Goal: Task Accomplishment & Management: Manage account settings

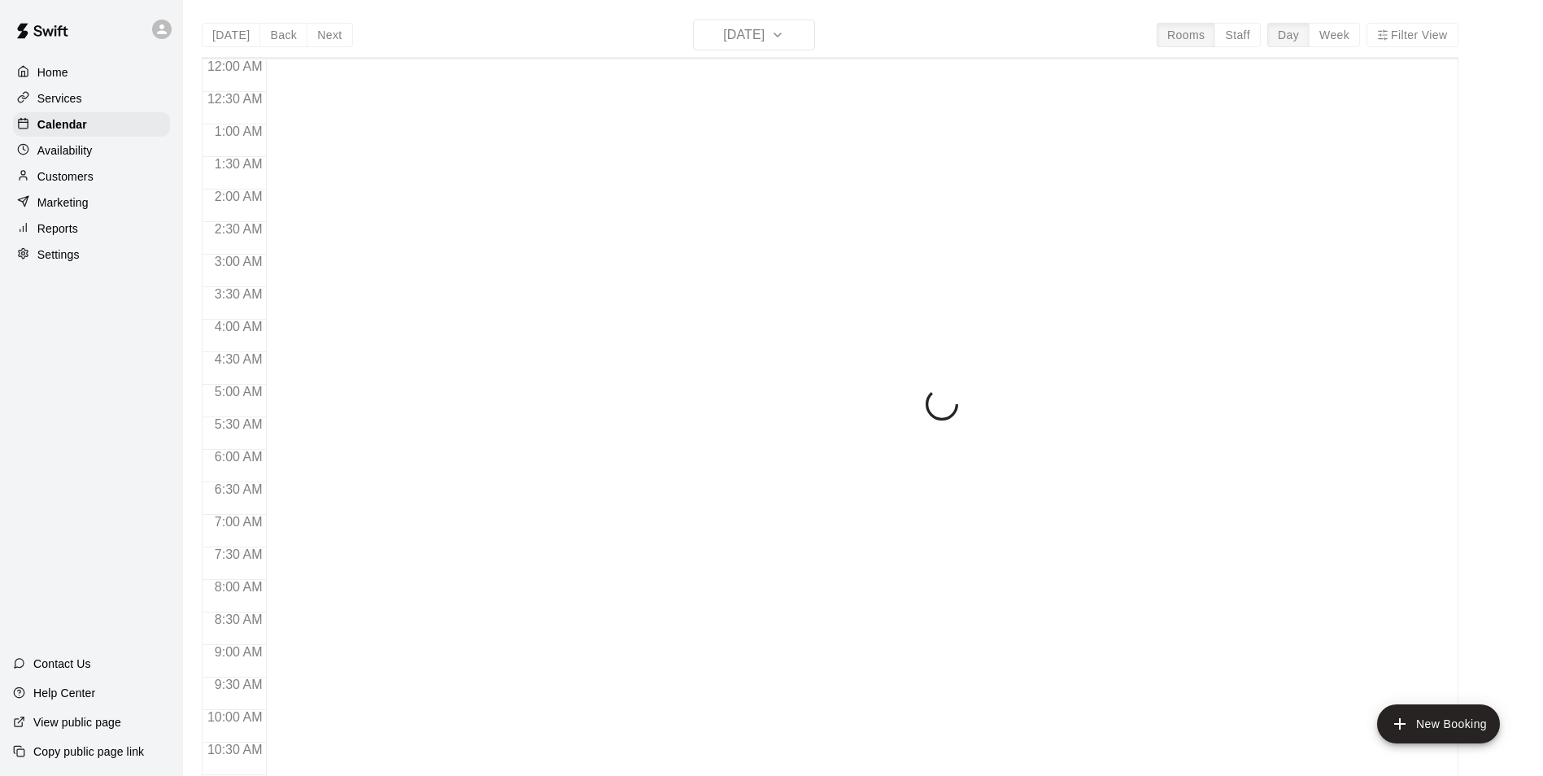
scroll to position [826, 0]
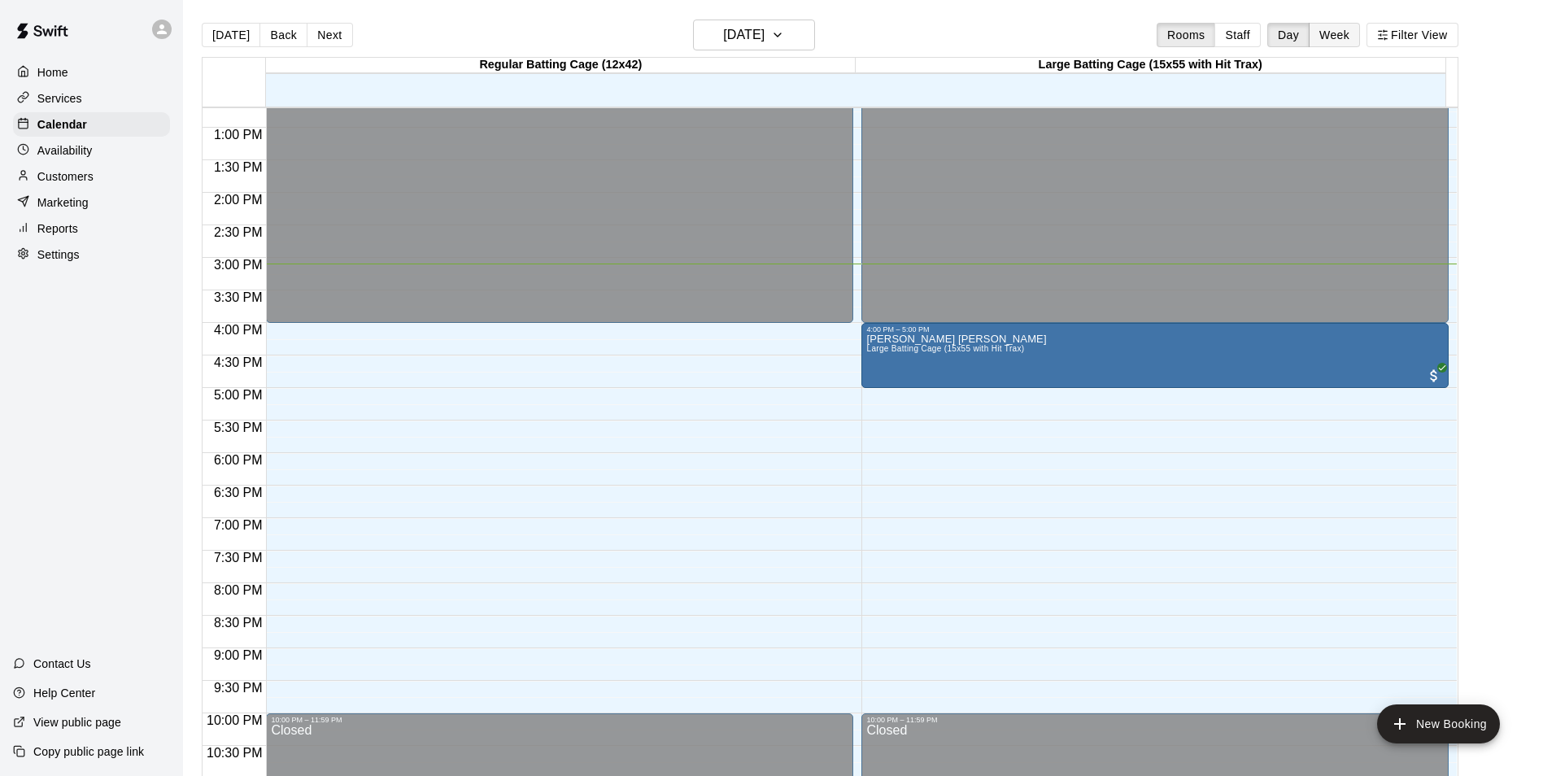
click at [1356, 35] on button "Week" at bounding box center [1334, 35] width 51 height 24
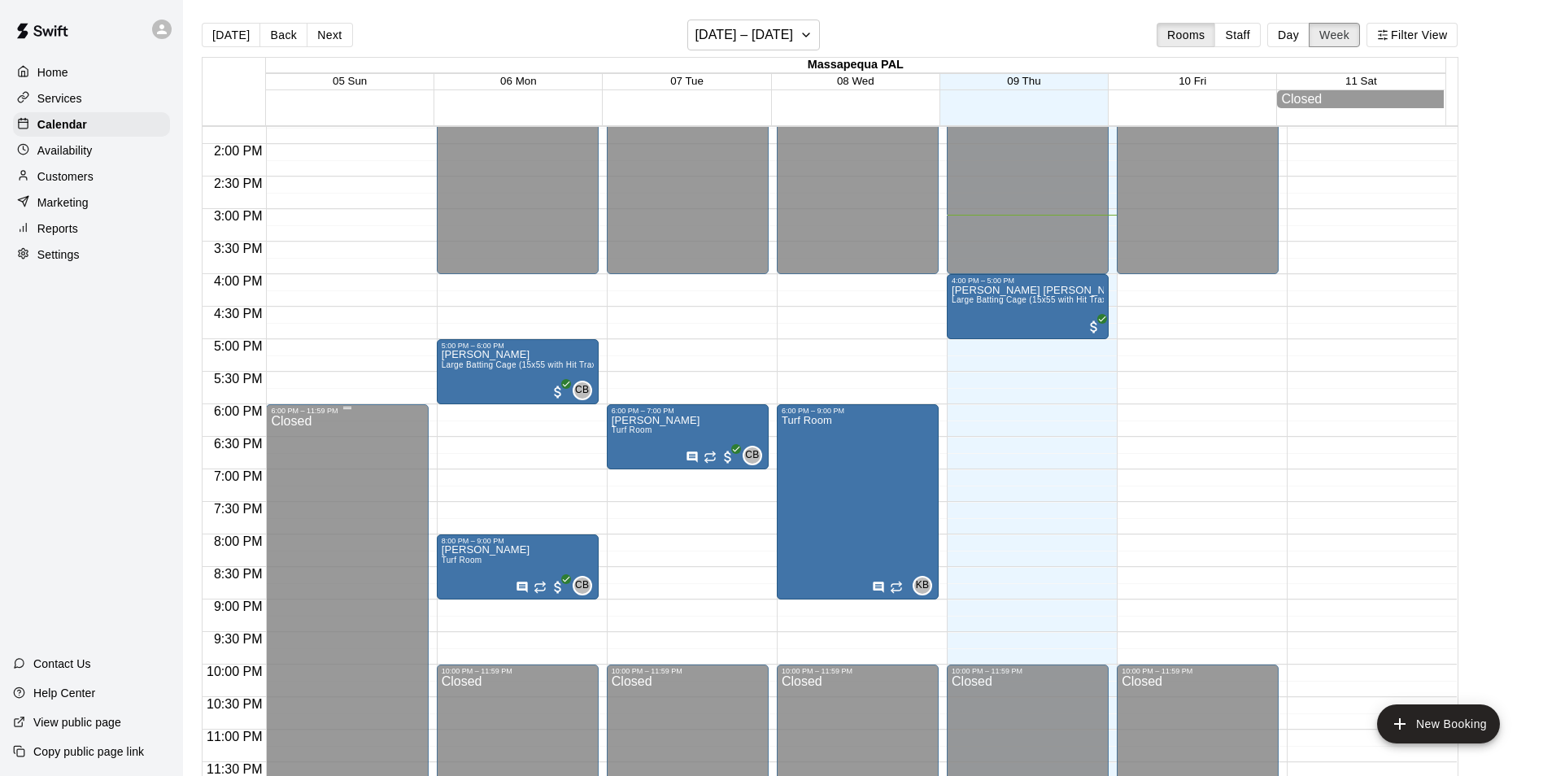
scroll to position [899, 0]
click at [333, 39] on button "Next" at bounding box center [330, 35] width 46 height 24
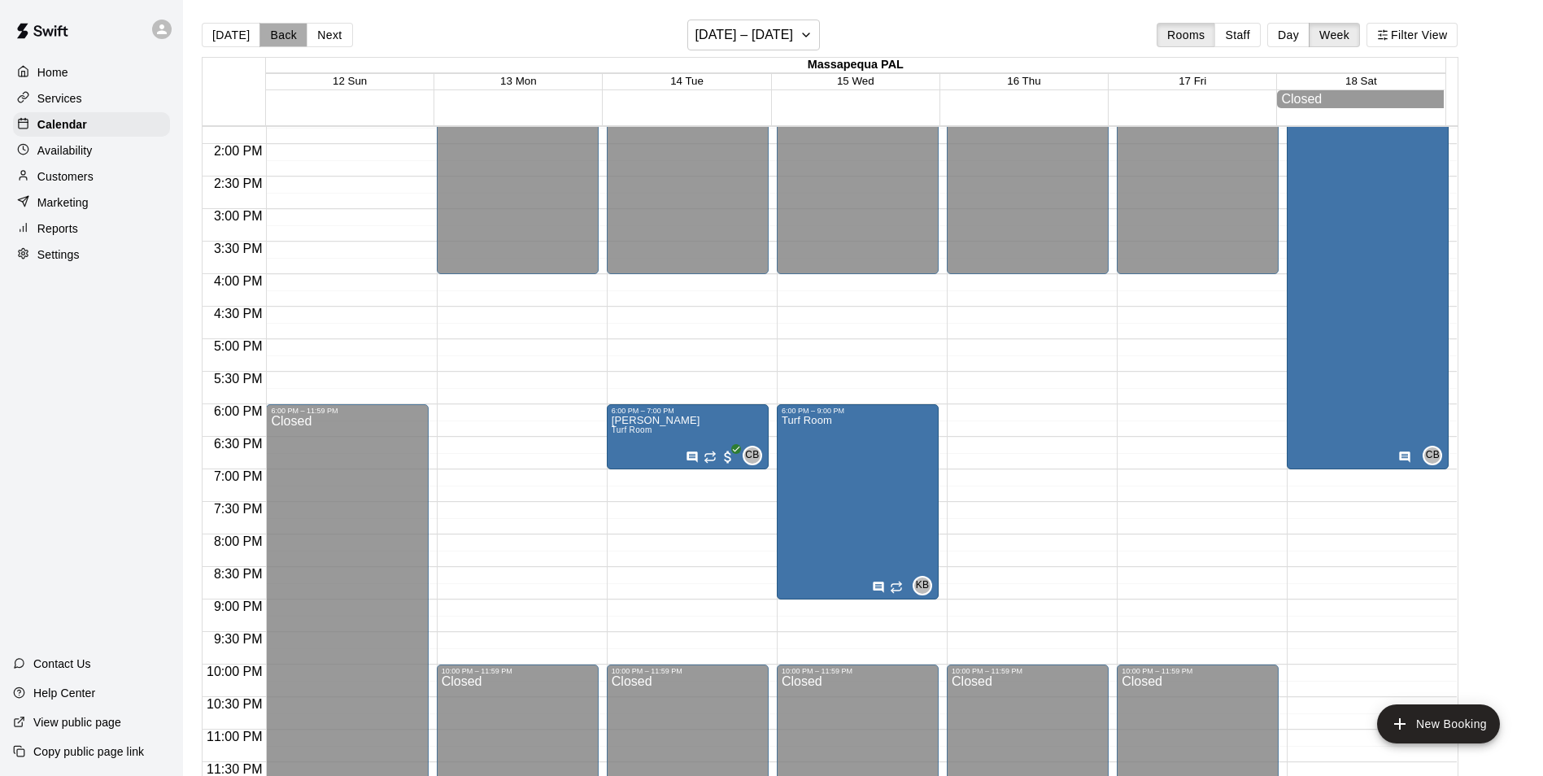
click at [265, 37] on button "Back" at bounding box center [283, 35] width 48 height 24
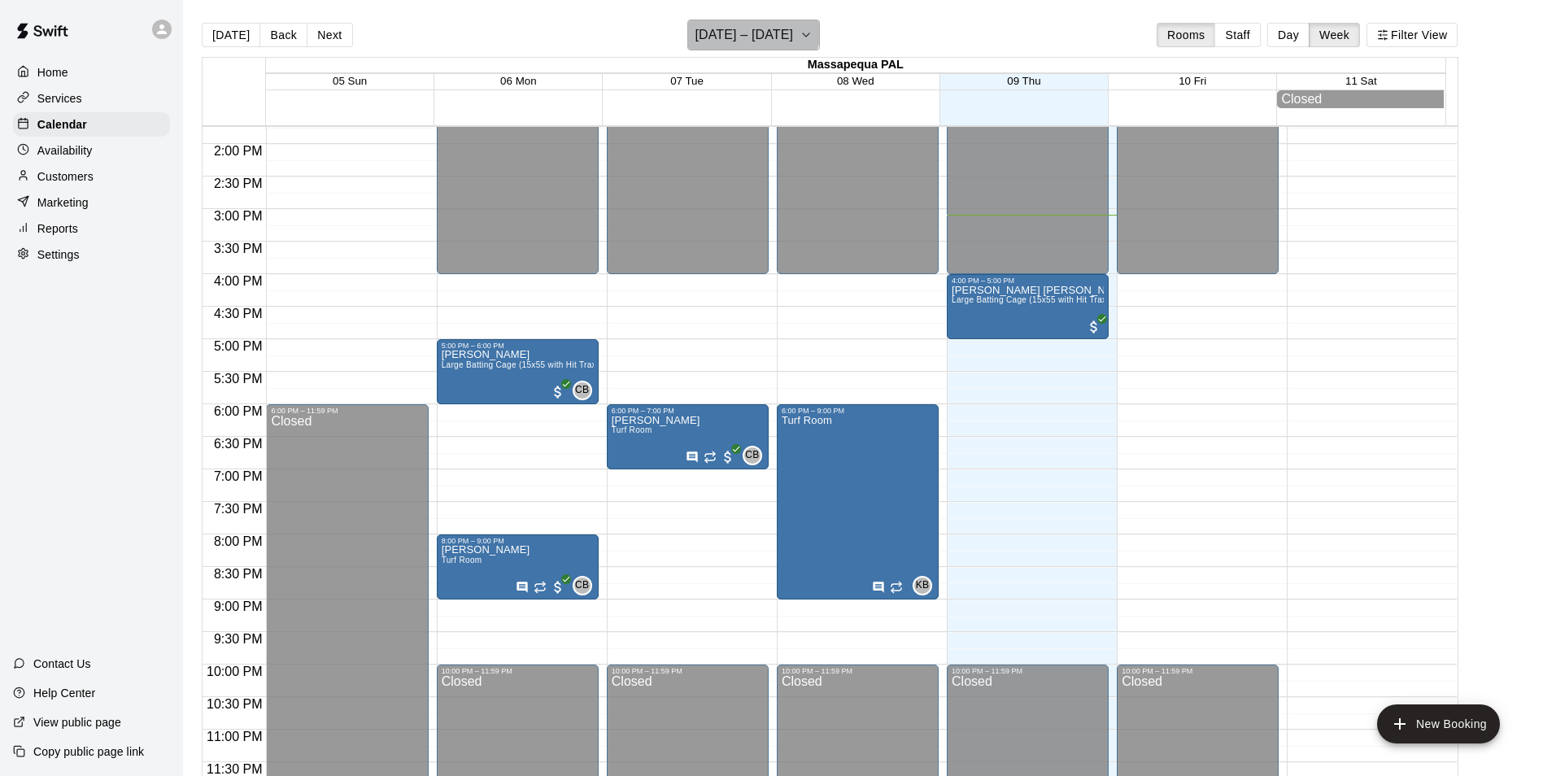
click at [753, 28] on h6 "[DATE] – [DATE]" at bounding box center [744, 35] width 98 height 23
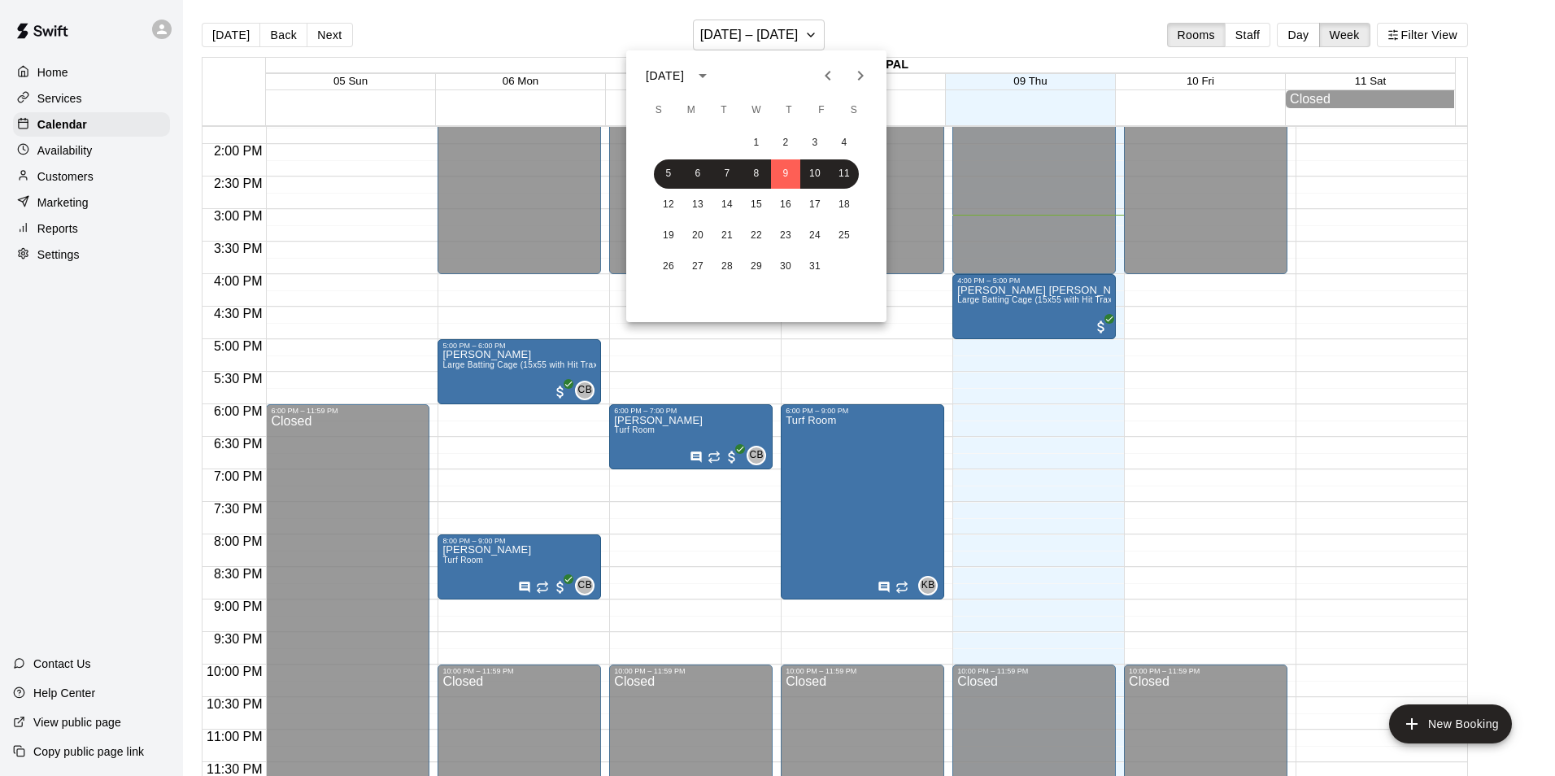
click at [857, 74] on icon "Next month" at bounding box center [861, 76] width 20 height 20
click at [780, 168] on button "11" at bounding box center [785, 173] width 29 height 29
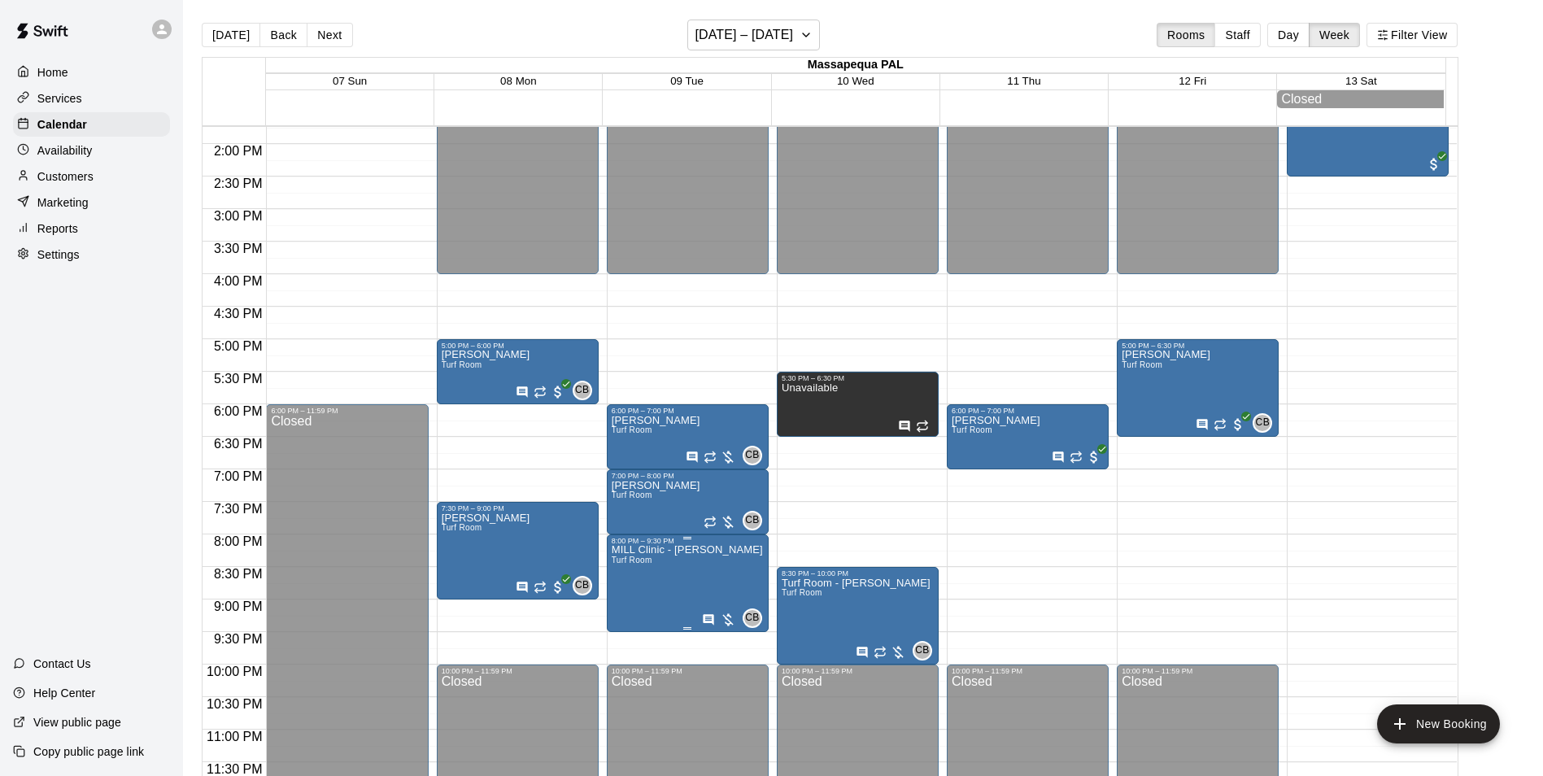
click at [712, 550] on p "MILL Clinic - [PERSON_NAME]" at bounding box center [687, 550] width 151 height 0
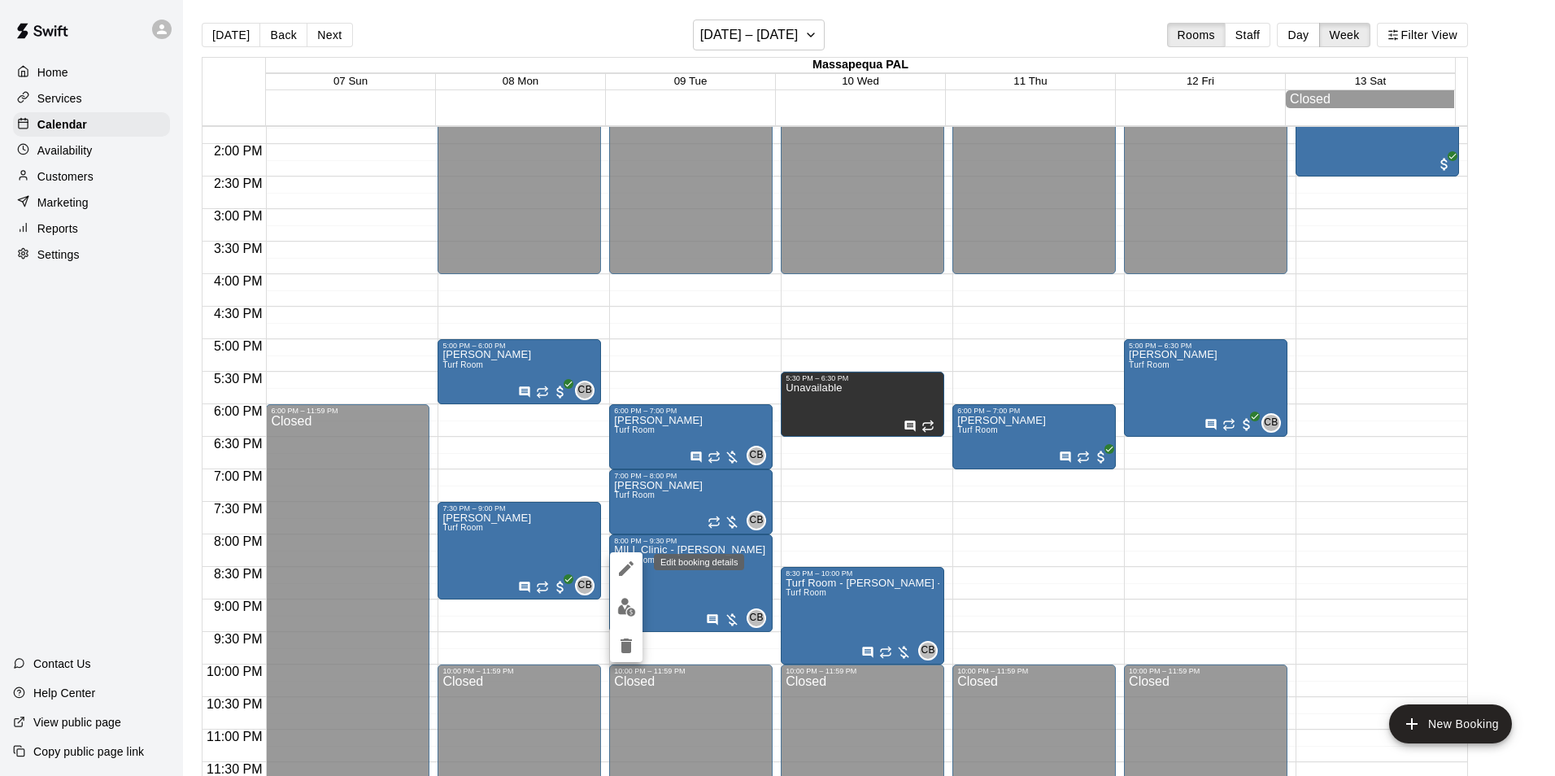
click at [627, 565] on icon "edit" at bounding box center [626, 568] width 15 height 15
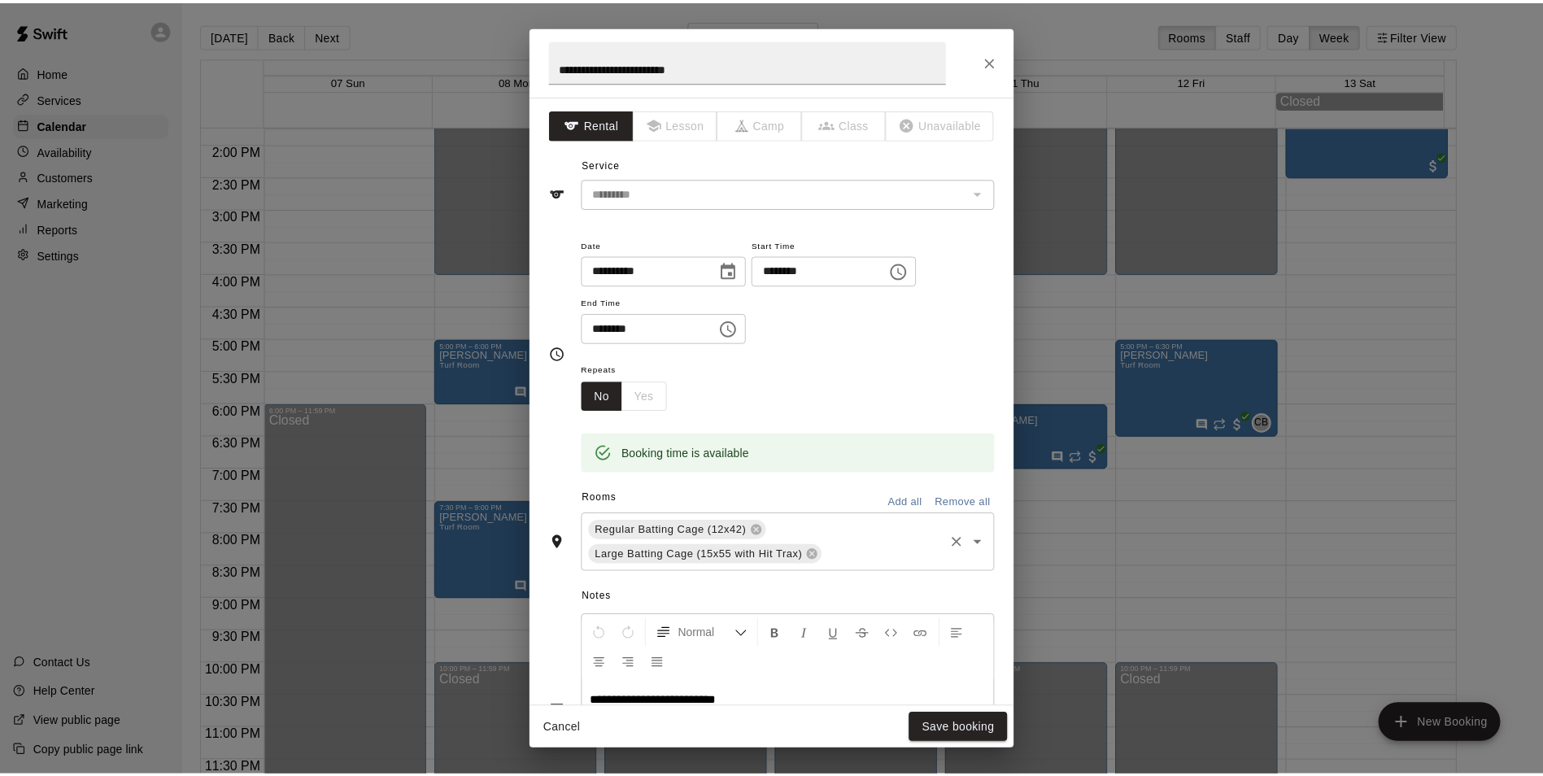
scroll to position [333, 0]
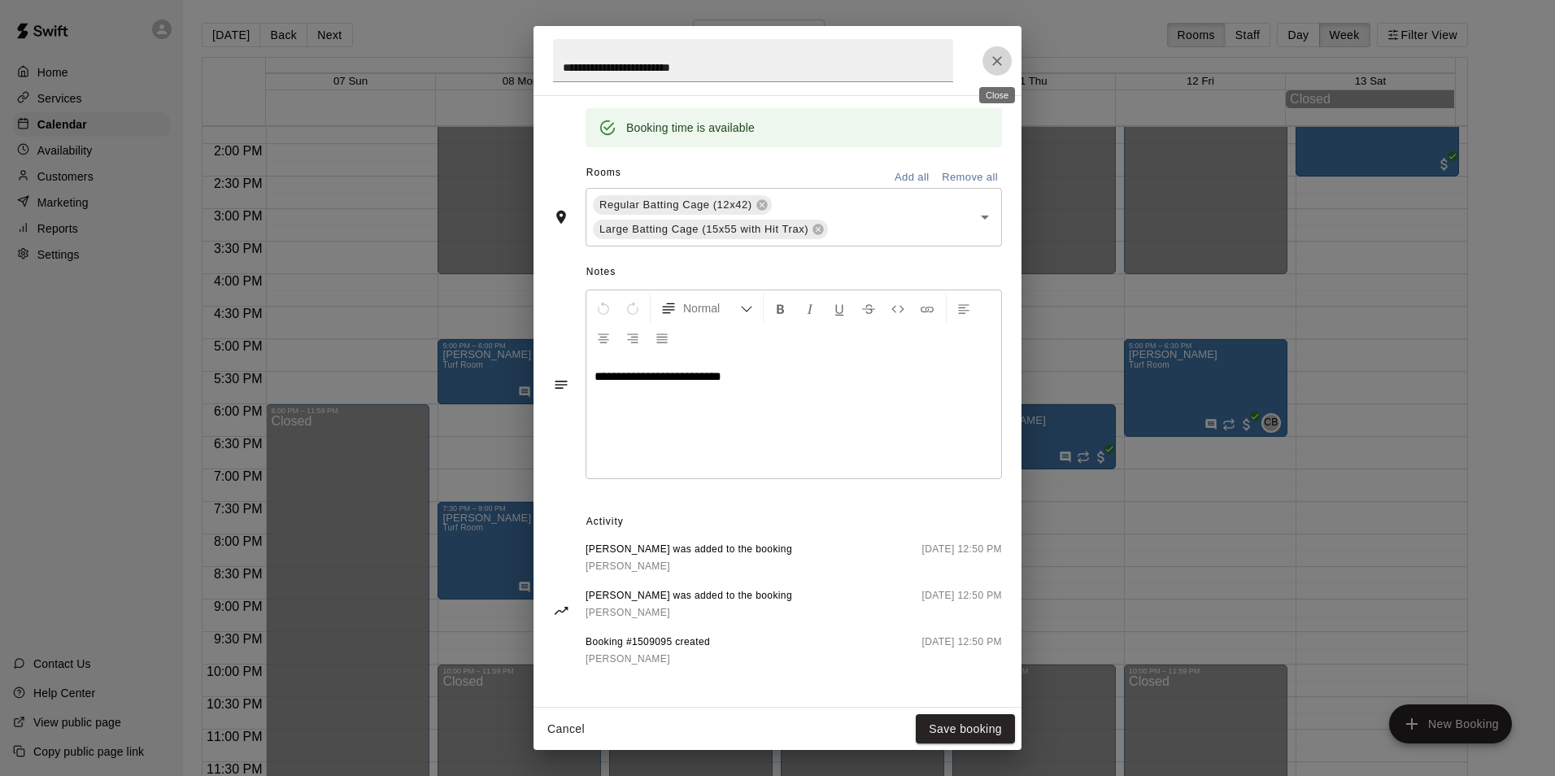
click at [1001, 56] on icon "Close" at bounding box center [997, 61] width 16 height 16
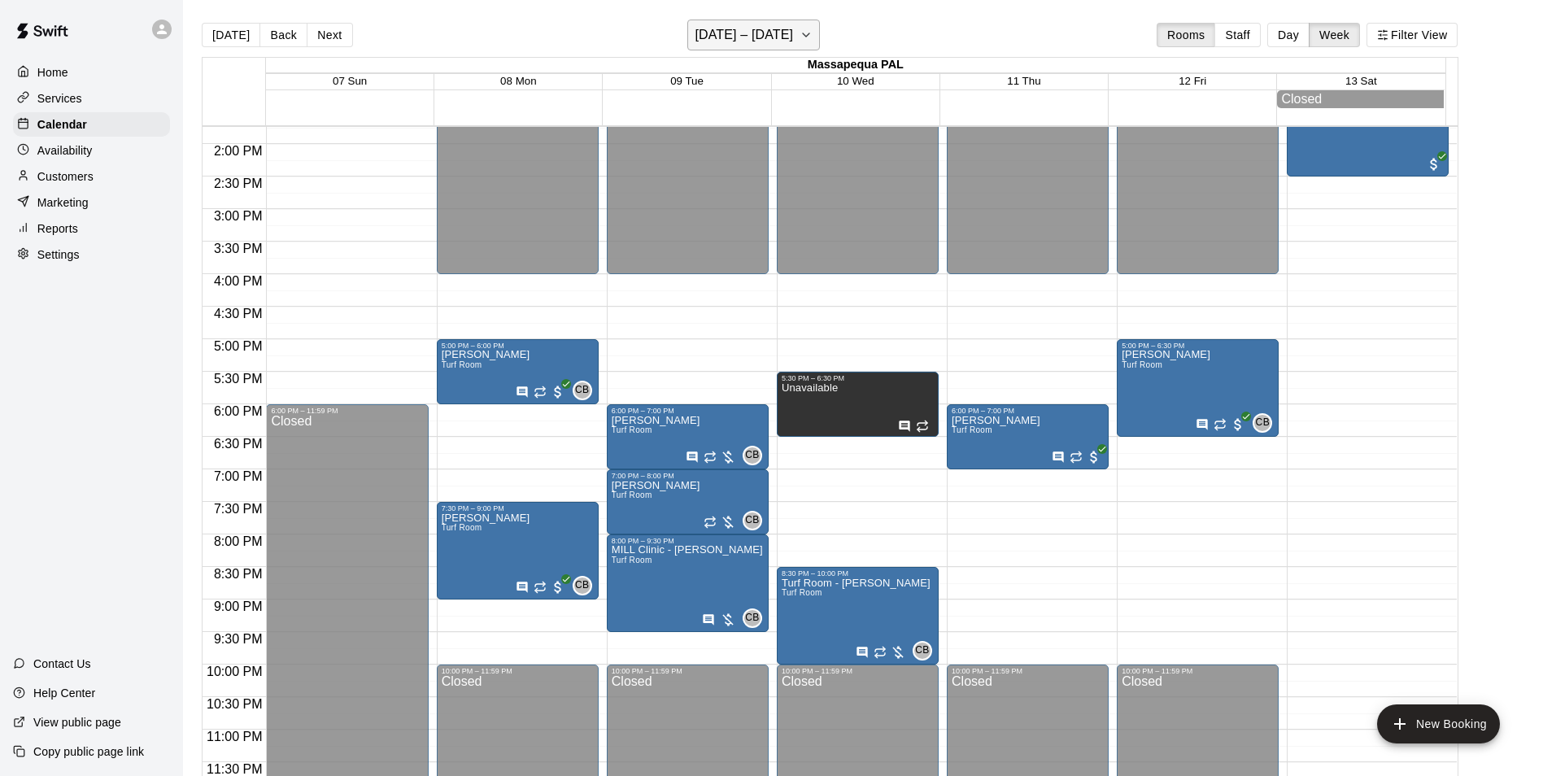
click at [813, 36] on icon "button" at bounding box center [806, 35] width 13 height 20
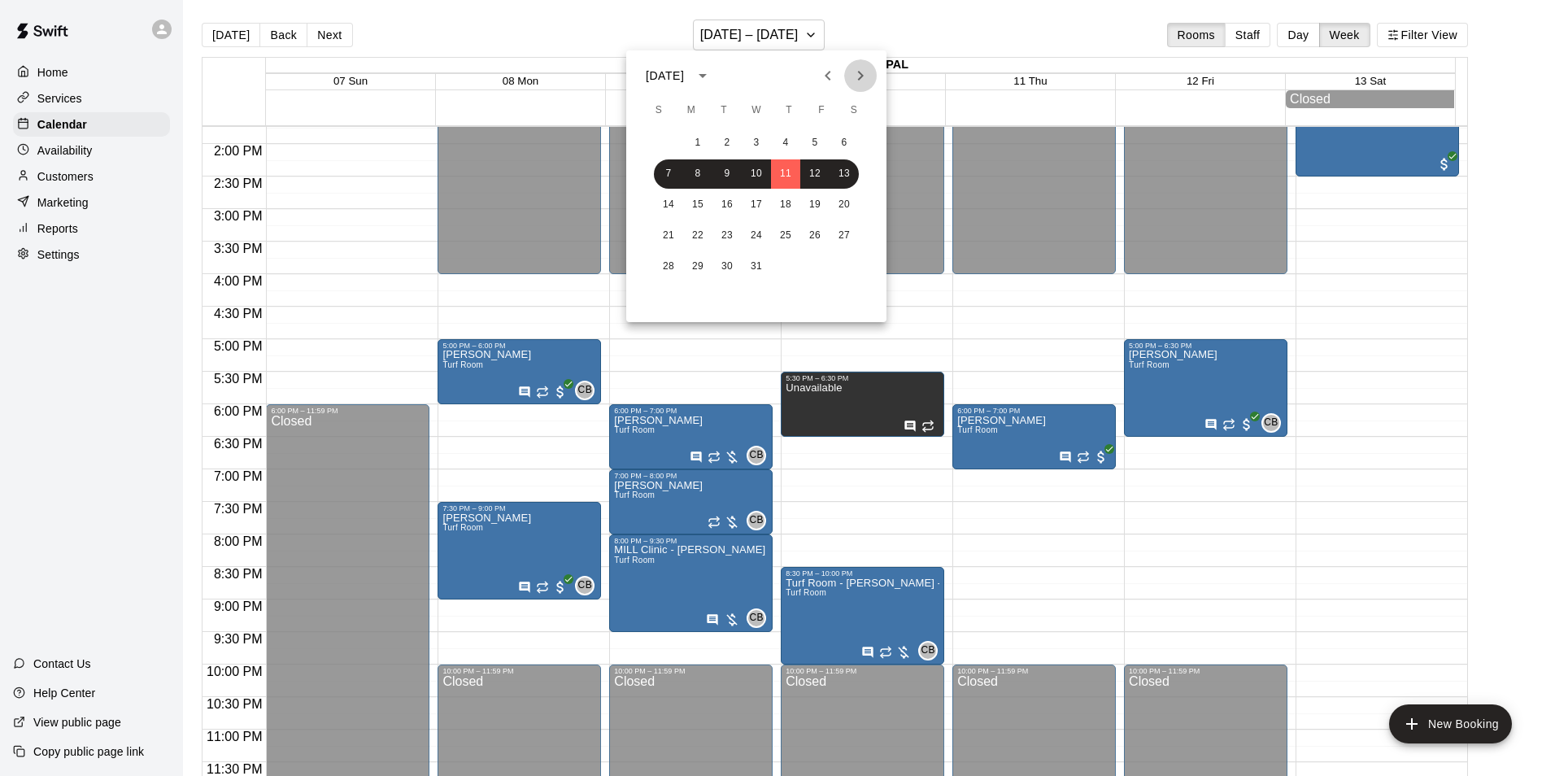
click at [859, 75] on icon "Next month" at bounding box center [861, 76] width 20 height 20
click at [794, 203] on button "15" at bounding box center [785, 204] width 29 height 29
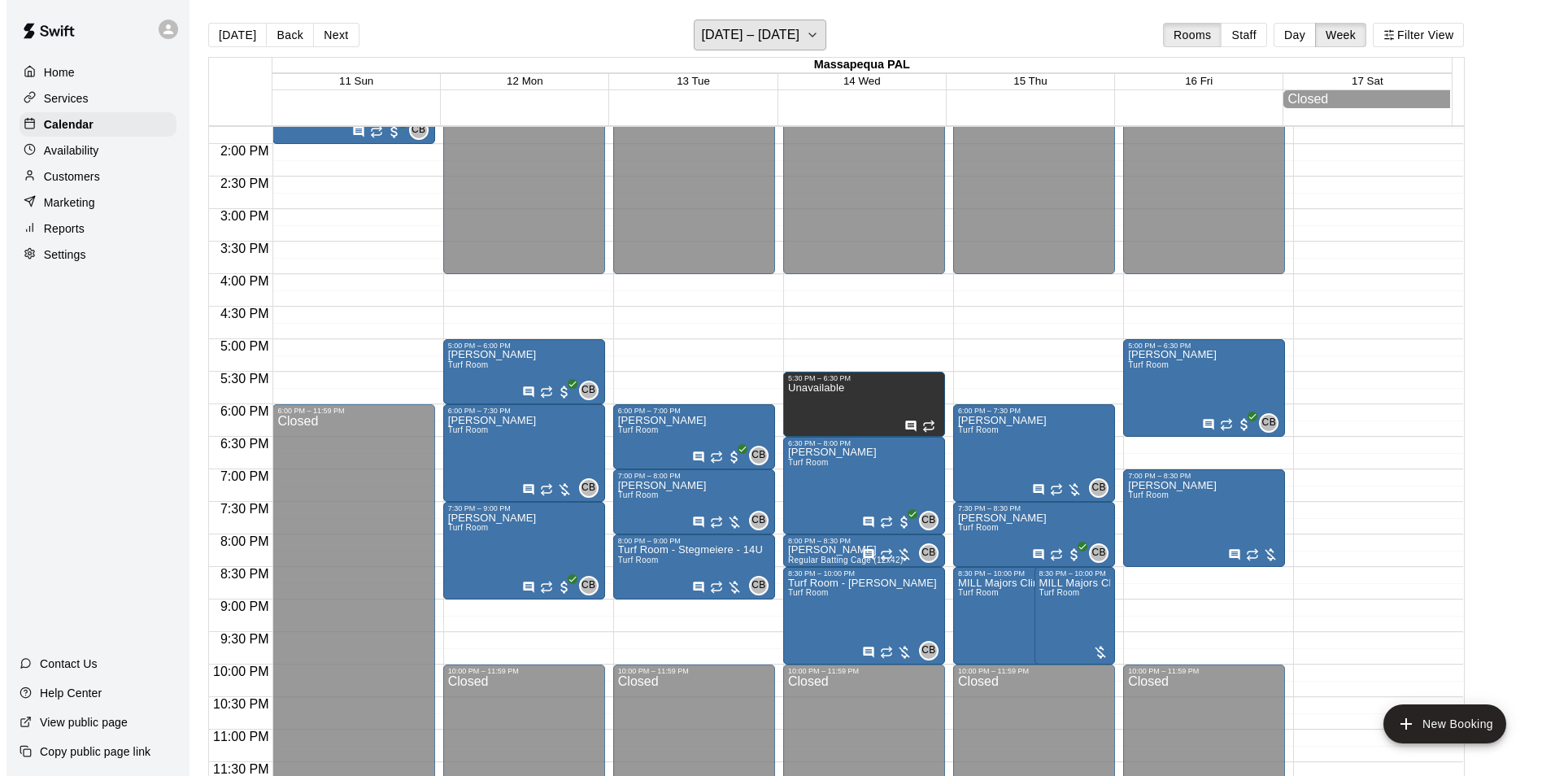
scroll to position [899, 0]
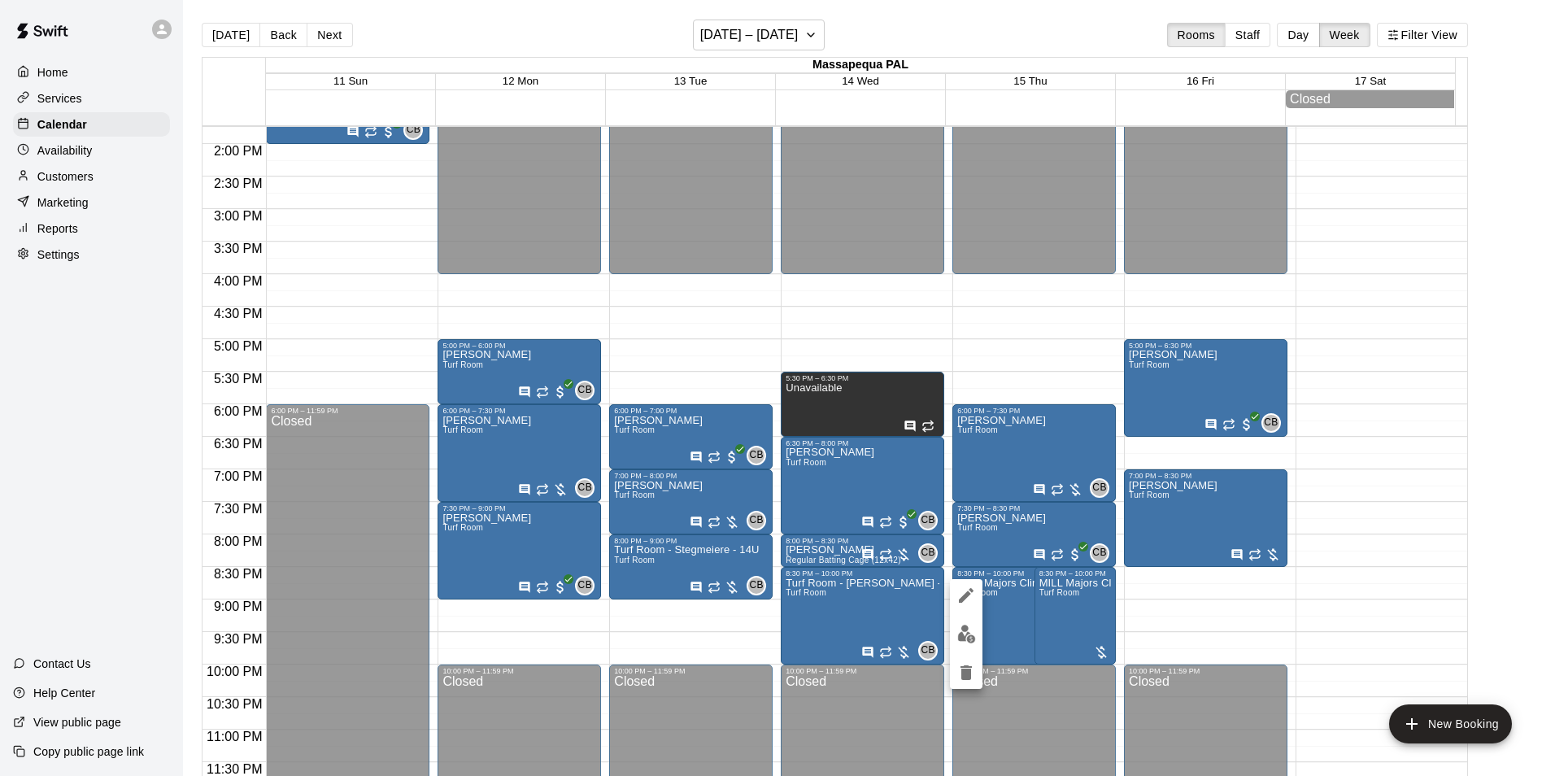
click at [1042, 608] on div at bounding box center [777, 388] width 1555 height 776
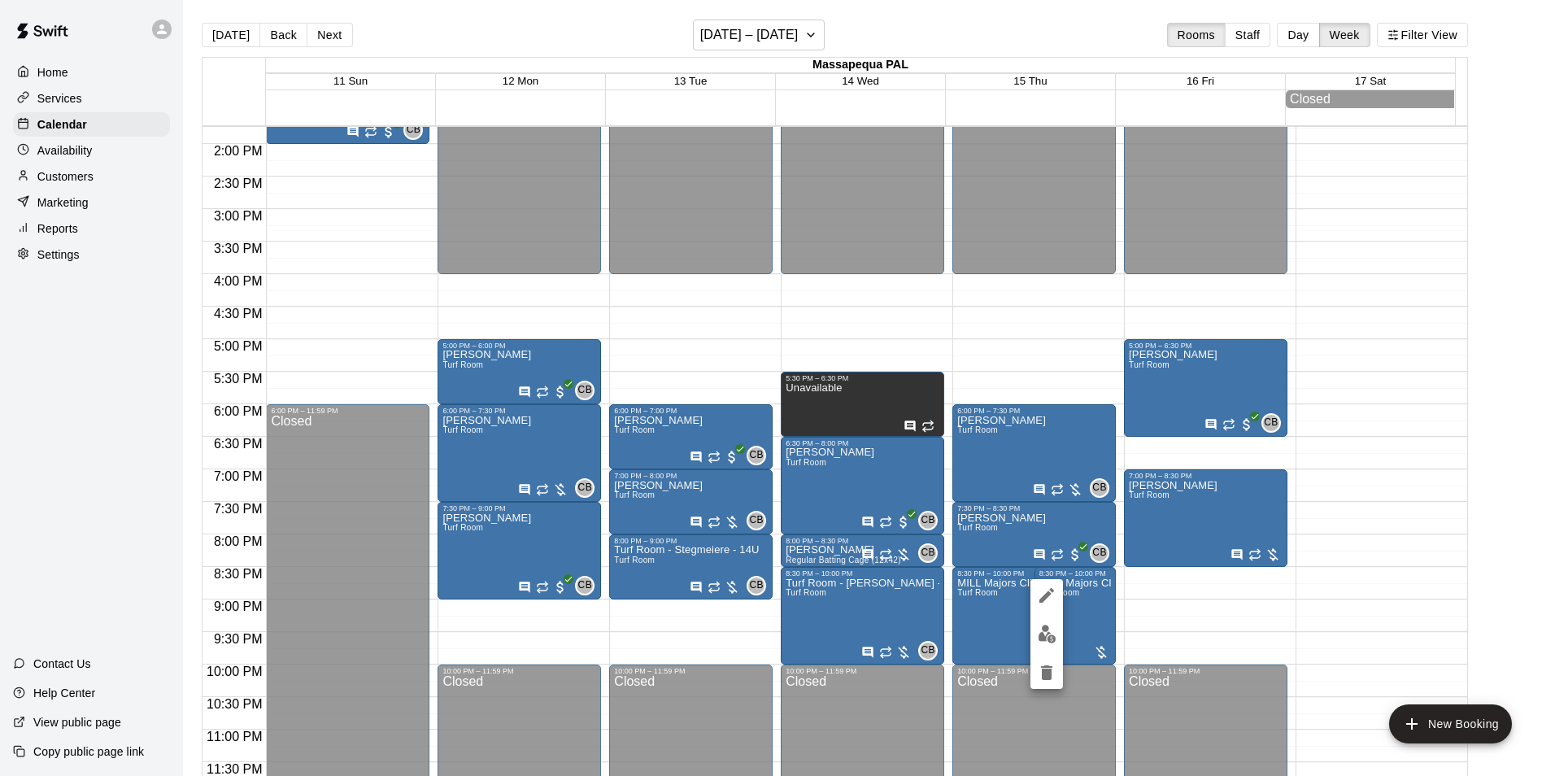
drag, startPoint x: 1064, startPoint y: 619, endPoint x: 1097, endPoint y: 621, distance: 33.4
click at [1097, 621] on div at bounding box center [777, 388] width 1555 height 776
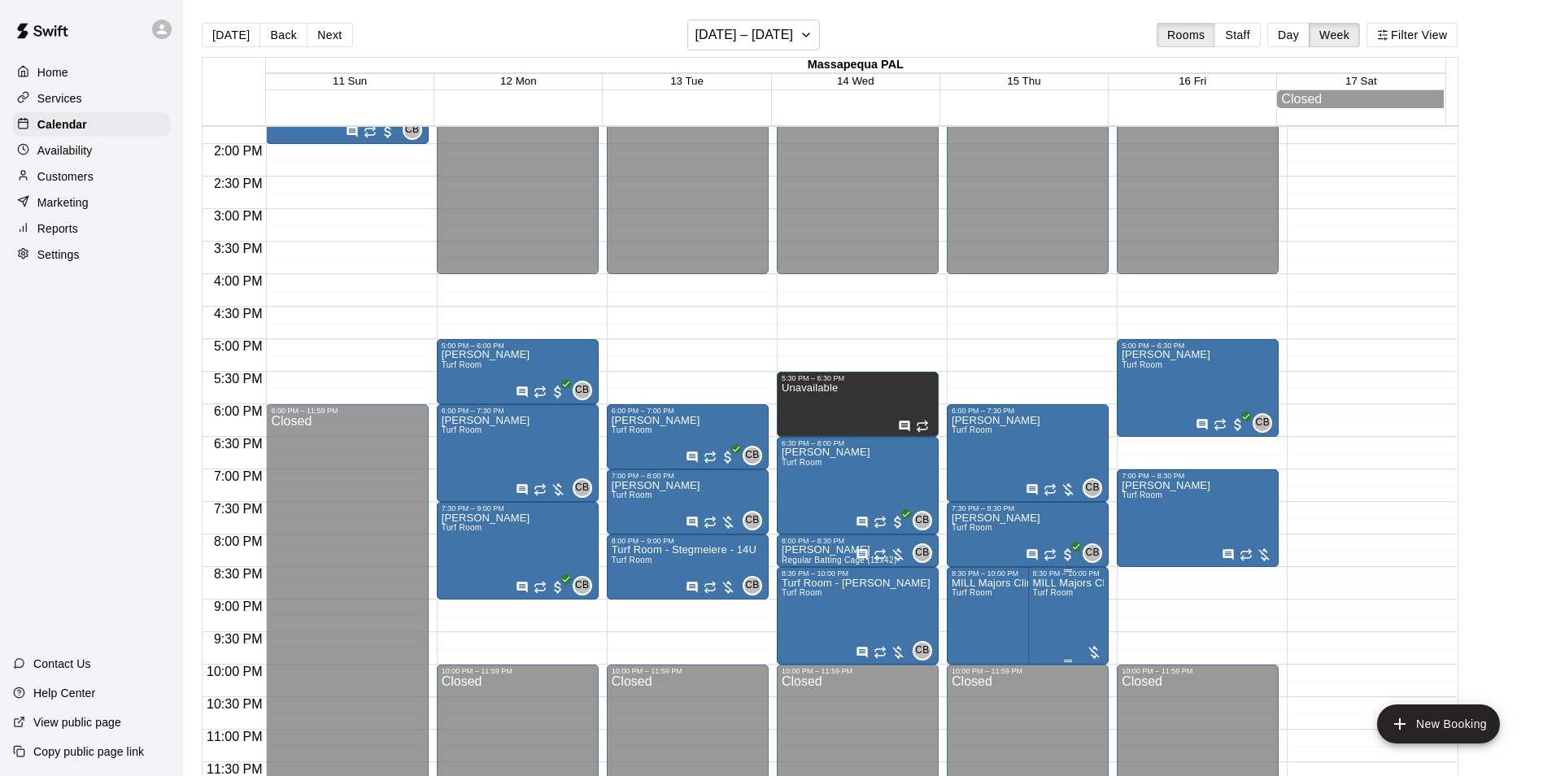
drag, startPoint x: 1076, startPoint y: 620, endPoint x: 1048, endPoint y: 627, distance: 29.4
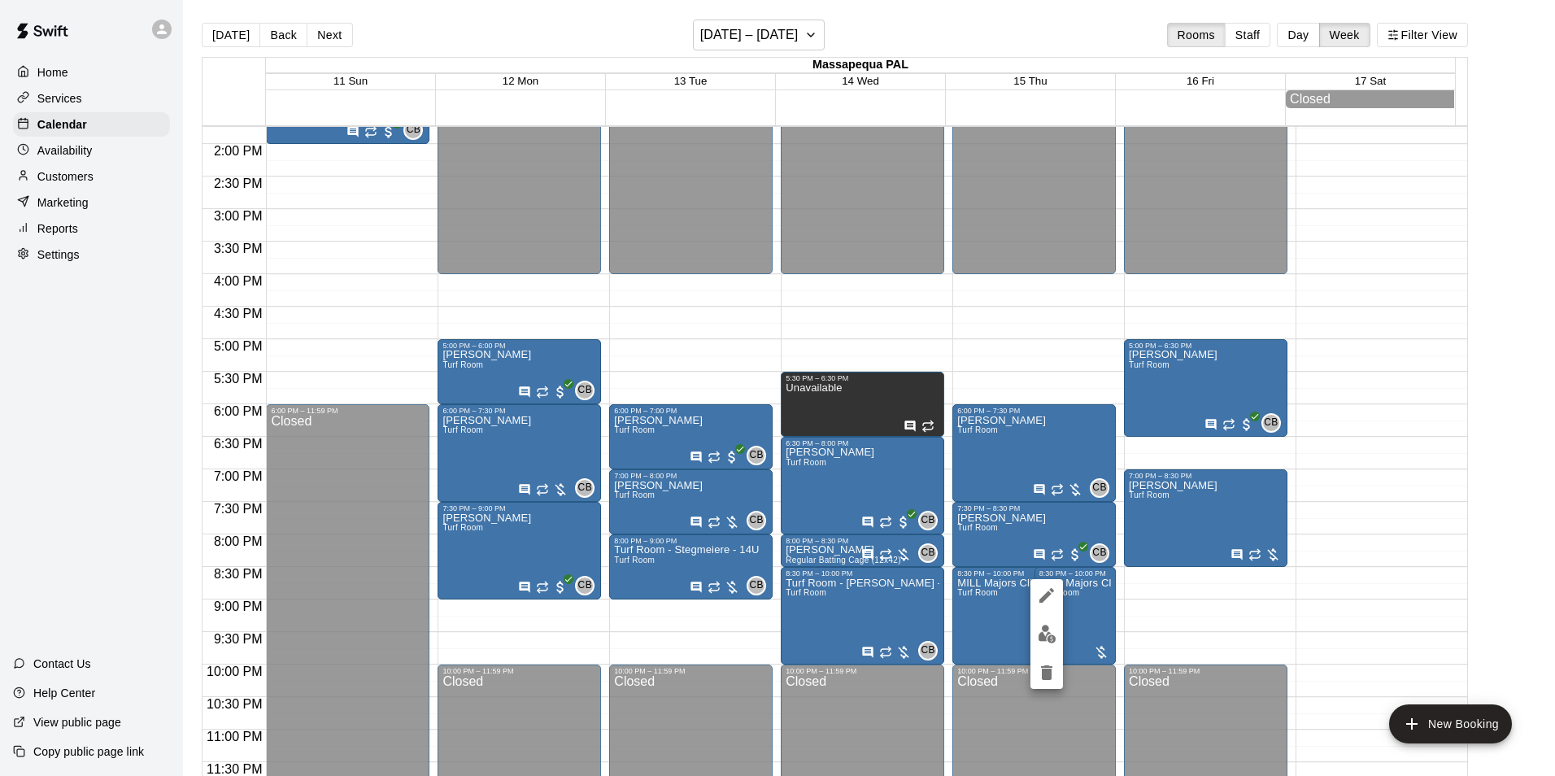
click at [1061, 624] on div at bounding box center [1047, 634] width 33 height 110
click at [1046, 631] on img "edit" at bounding box center [1047, 634] width 19 height 19
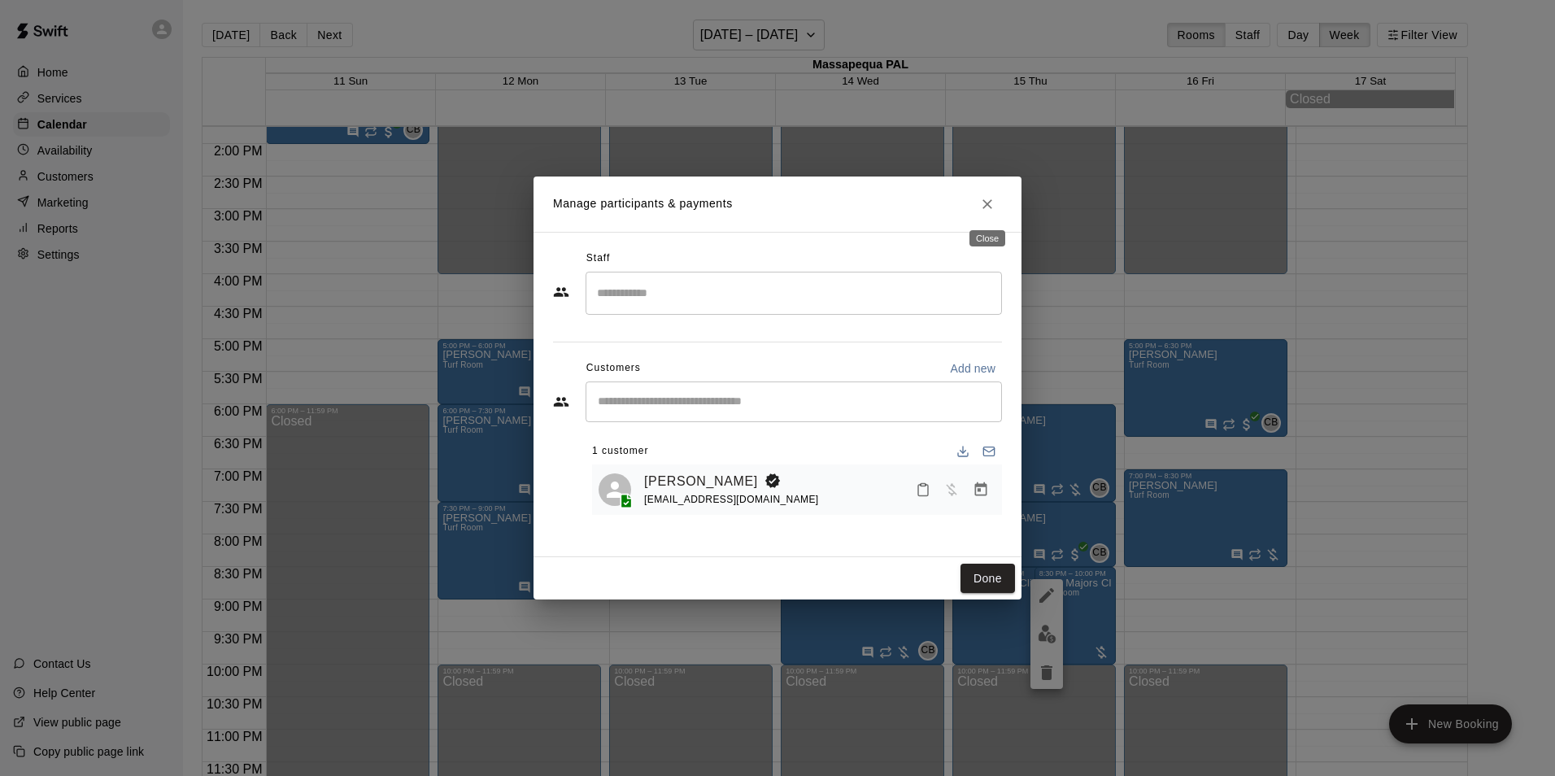
click at [989, 203] on icon "Close" at bounding box center [988, 204] width 10 height 10
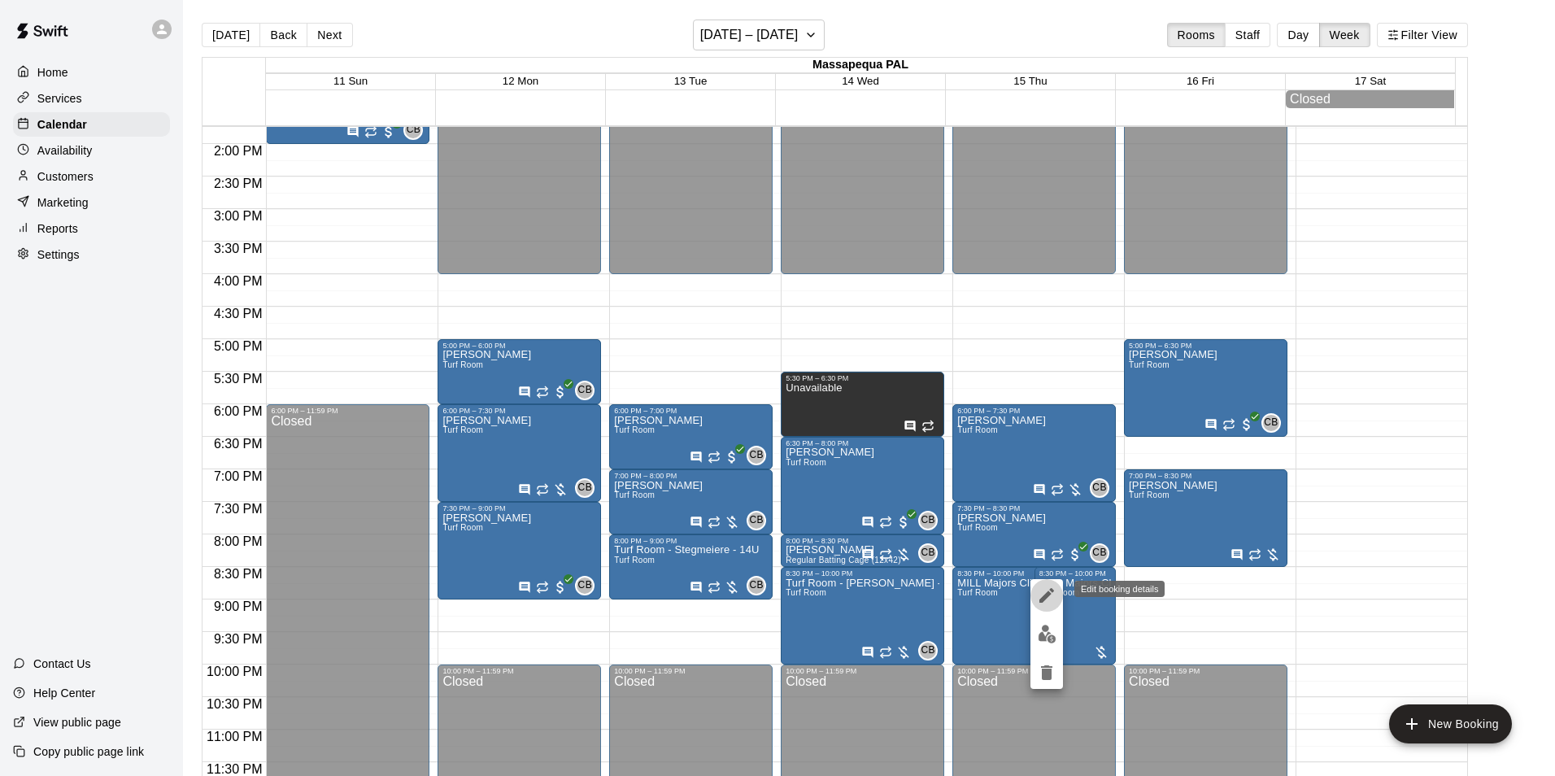
click at [1043, 582] on button "edit" at bounding box center [1047, 595] width 33 height 33
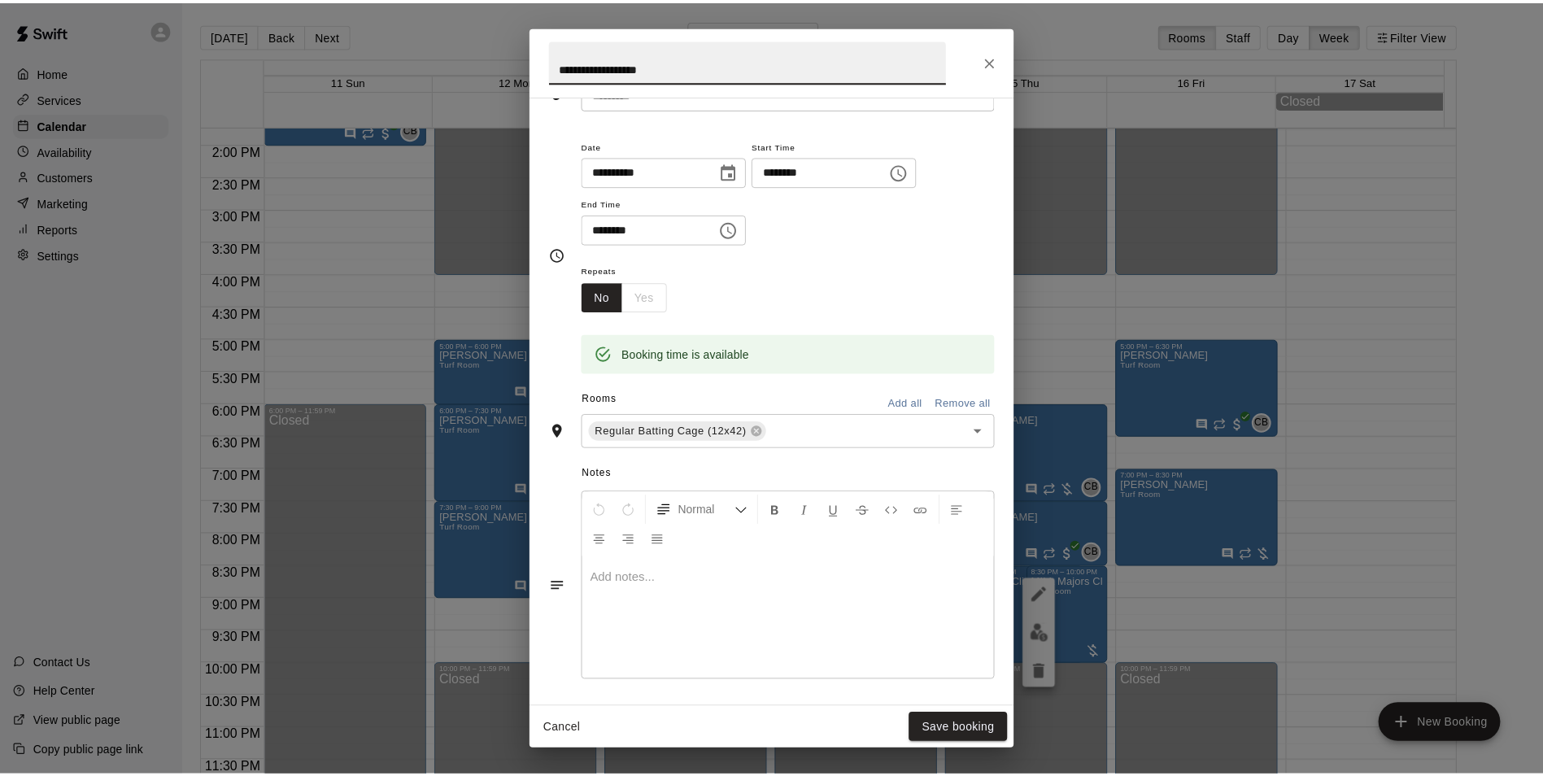
scroll to position [0, 0]
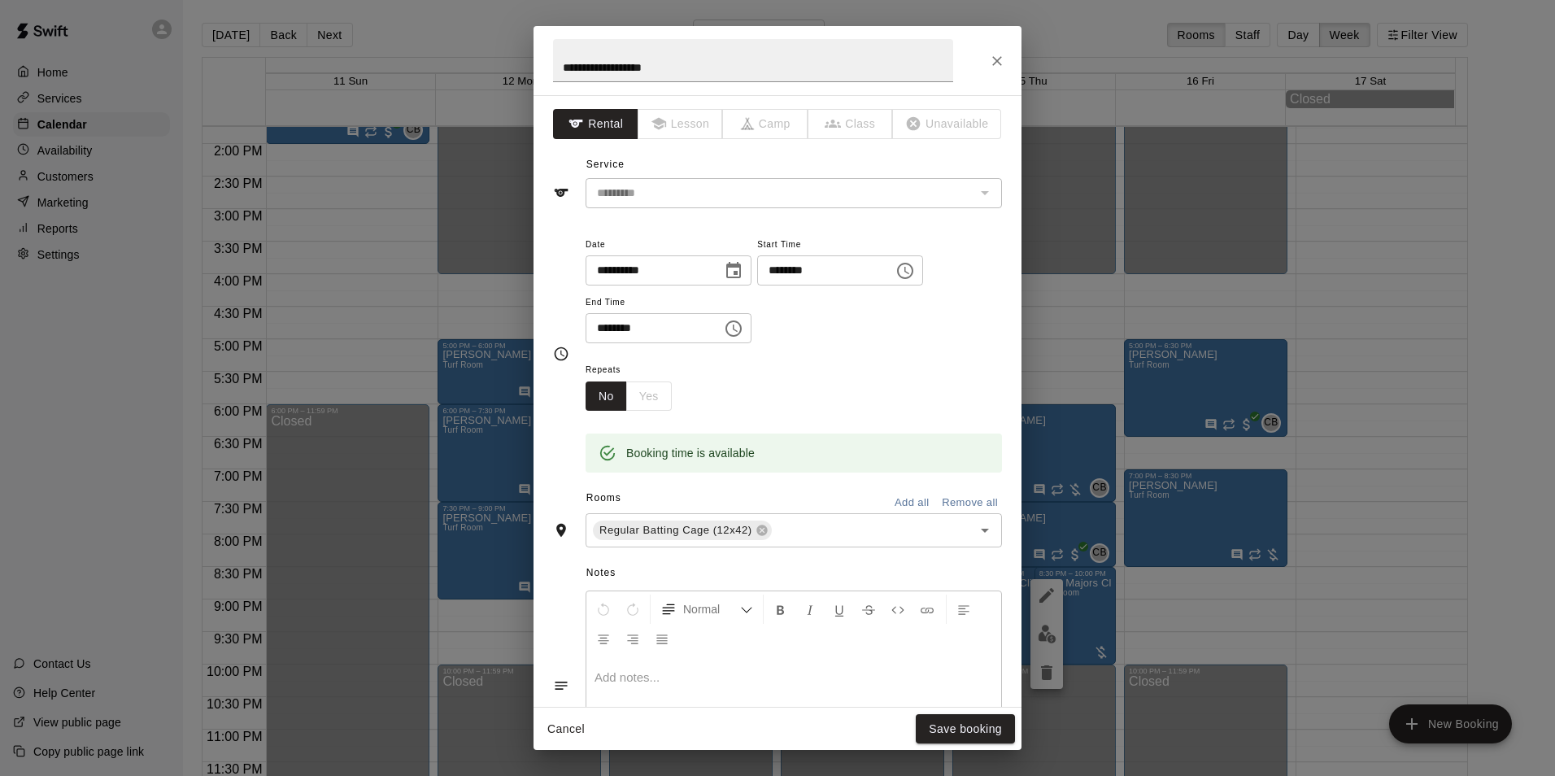
click at [1079, 646] on div "**********" at bounding box center [777, 388] width 1555 height 776
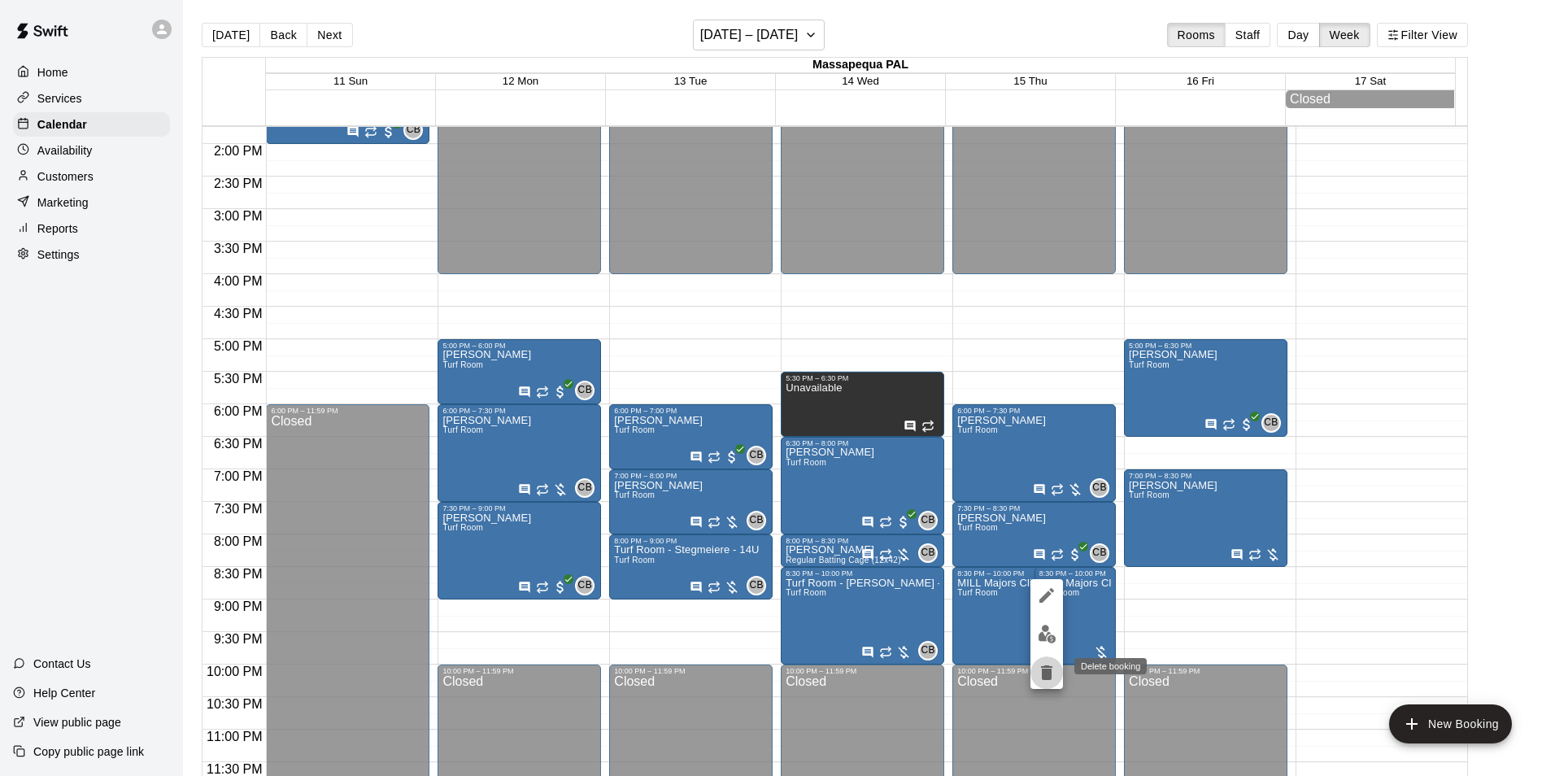
click at [1051, 679] on icon "delete" at bounding box center [1046, 672] width 11 height 15
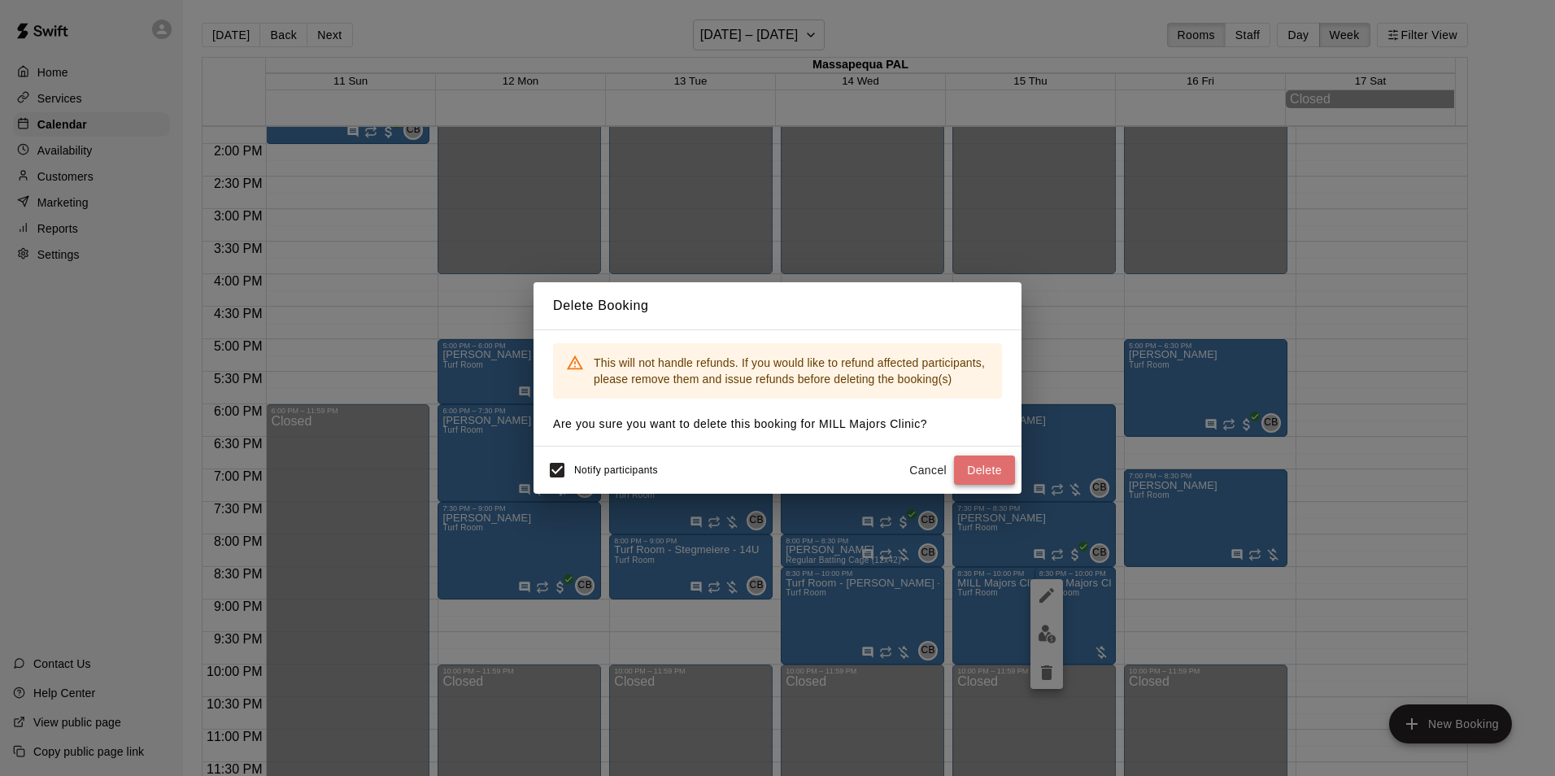
click at [977, 477] on button "Delete" at bounding box center [984, 471] width 61 height 30
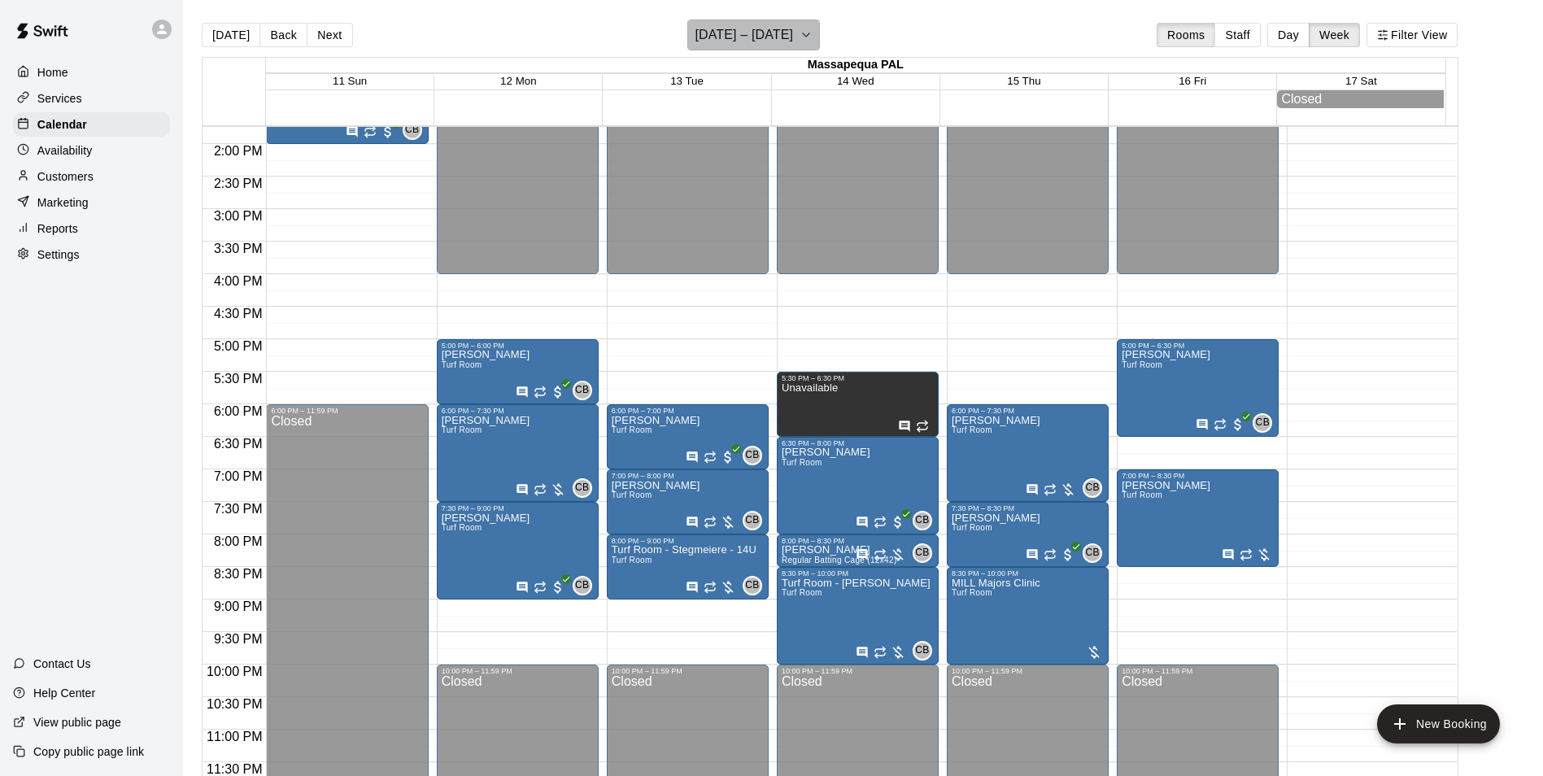
click at [804, 34] on icon "button" at bounding box center [806, 35] width 13 height 20
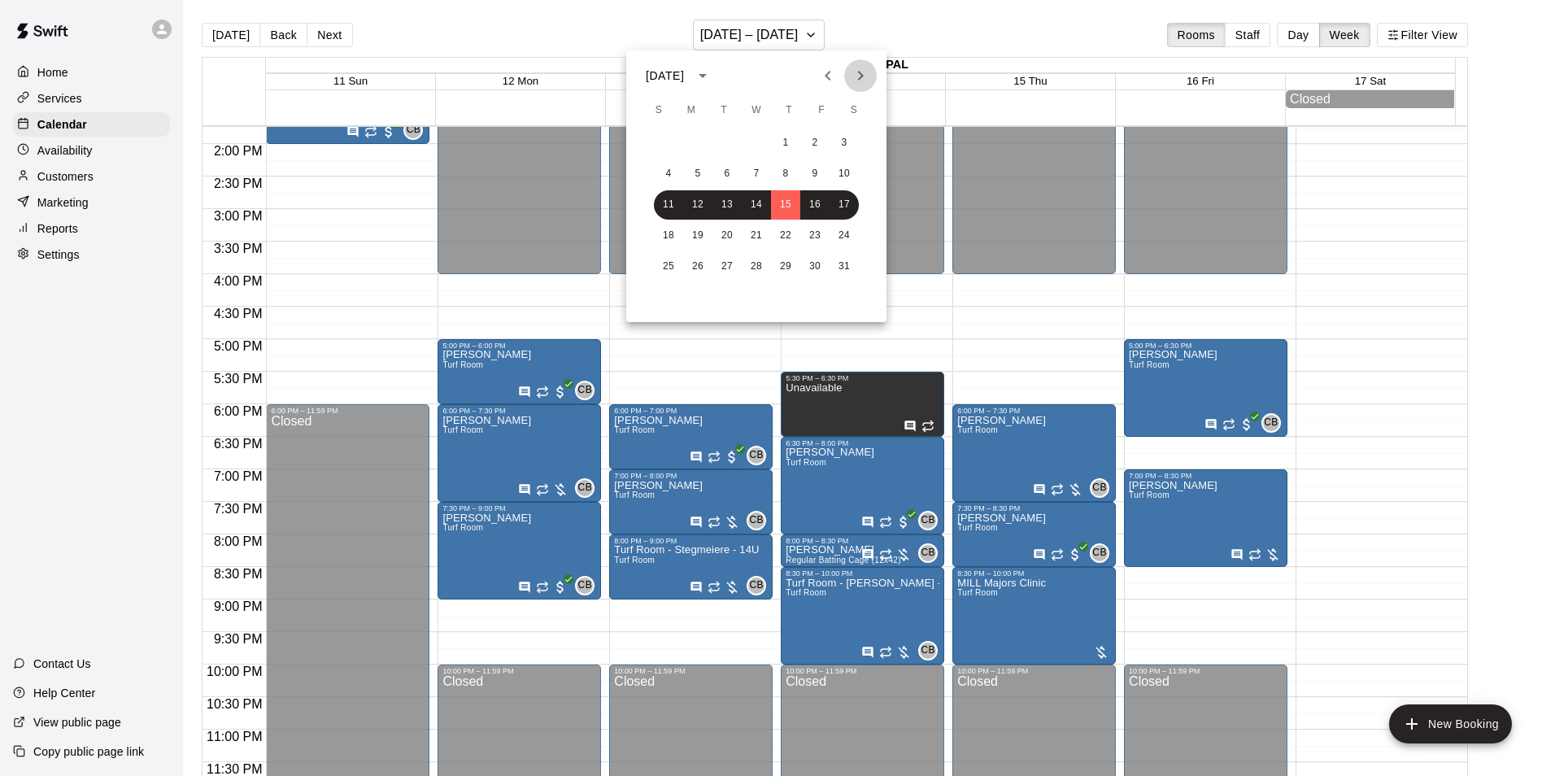
click at [866, 66] on button "Next month" at bounding box center [860, 75] width 33 height 33
click at [812, 175] on button "13" at bounding box center [814, 173] width 29 height 29
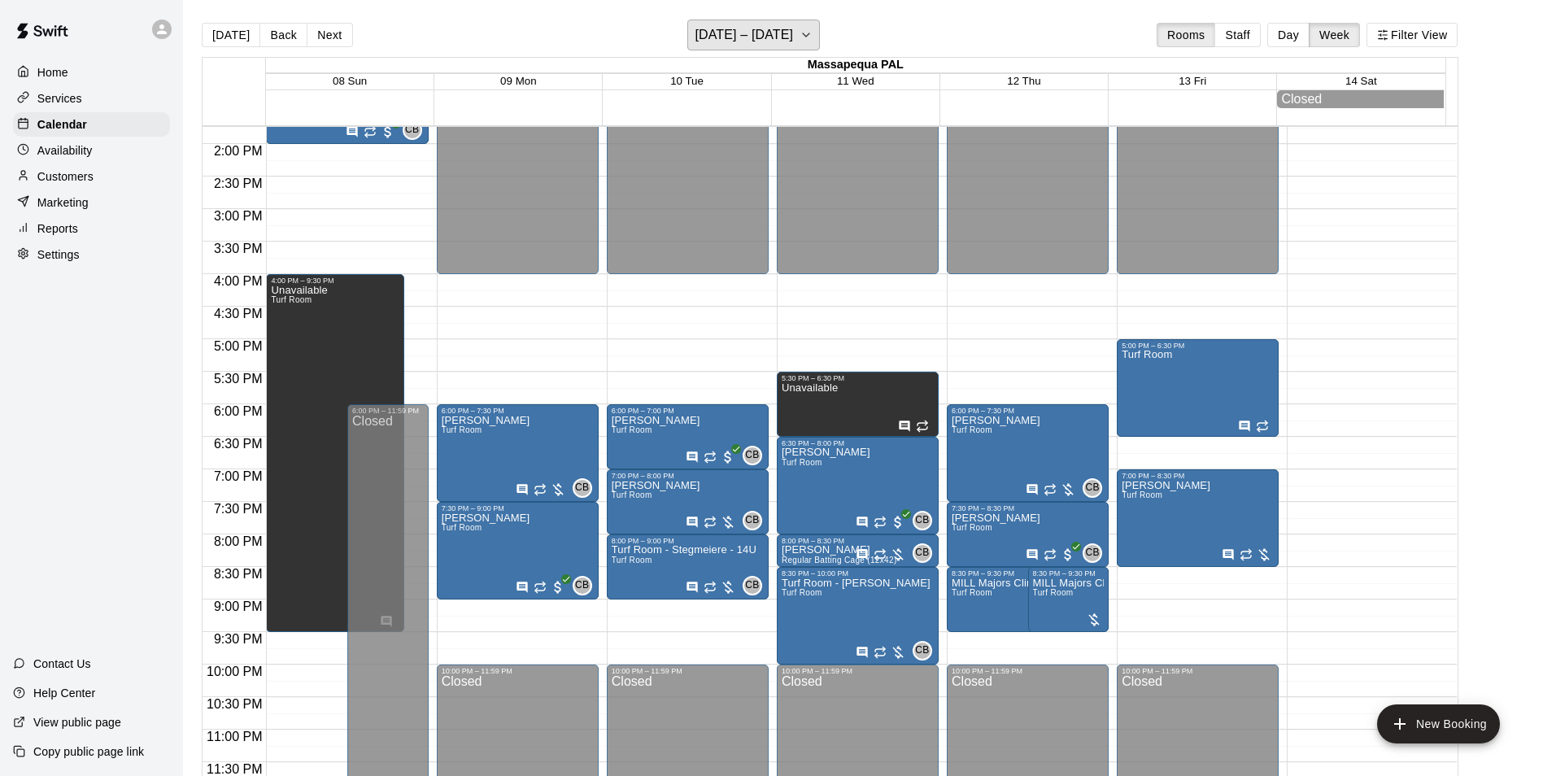
scroll to position [899, 0]
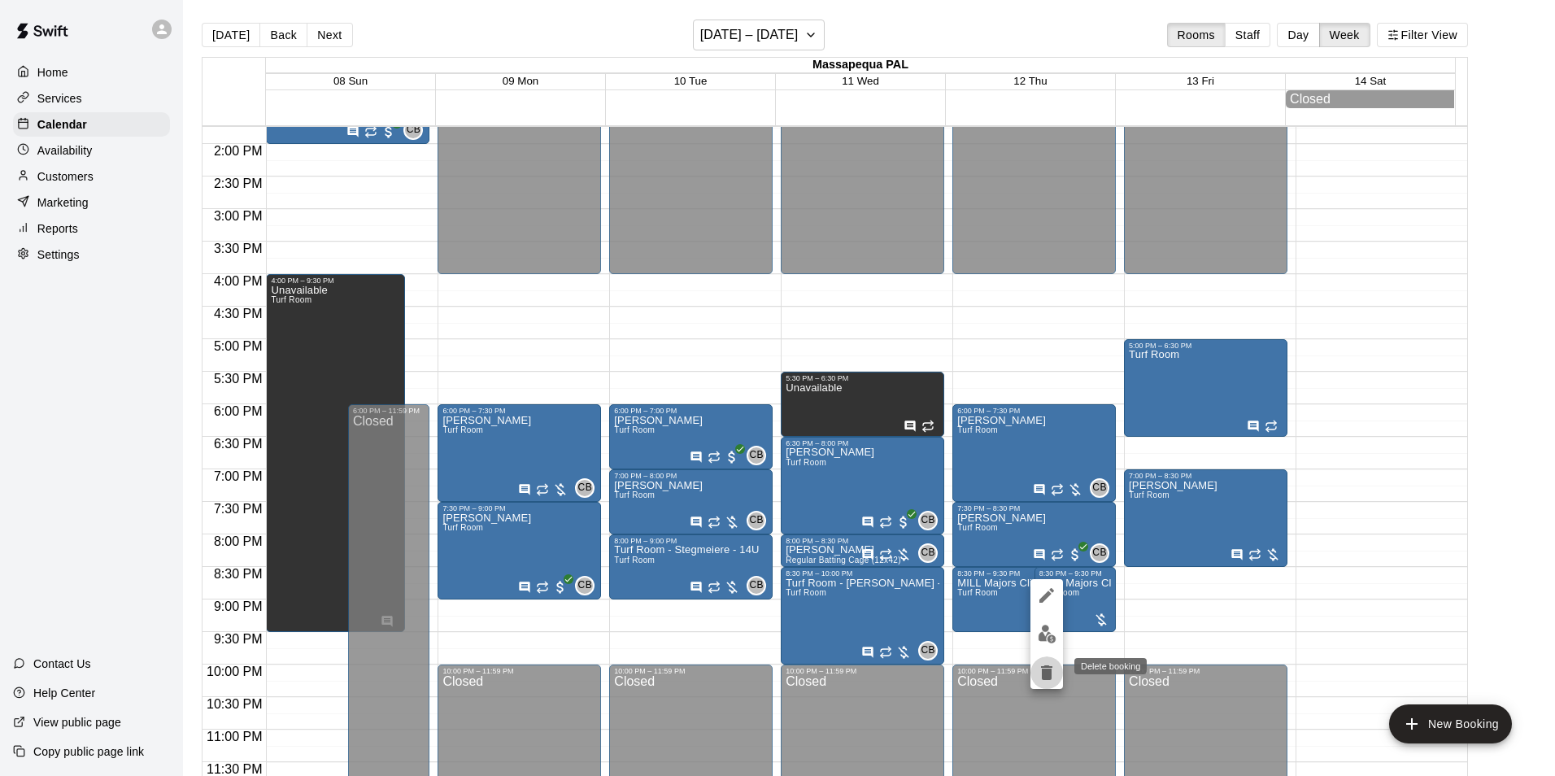
click at [1048, 666] on icon "delete" at bounding box center [1046, 672] width 11 height 15
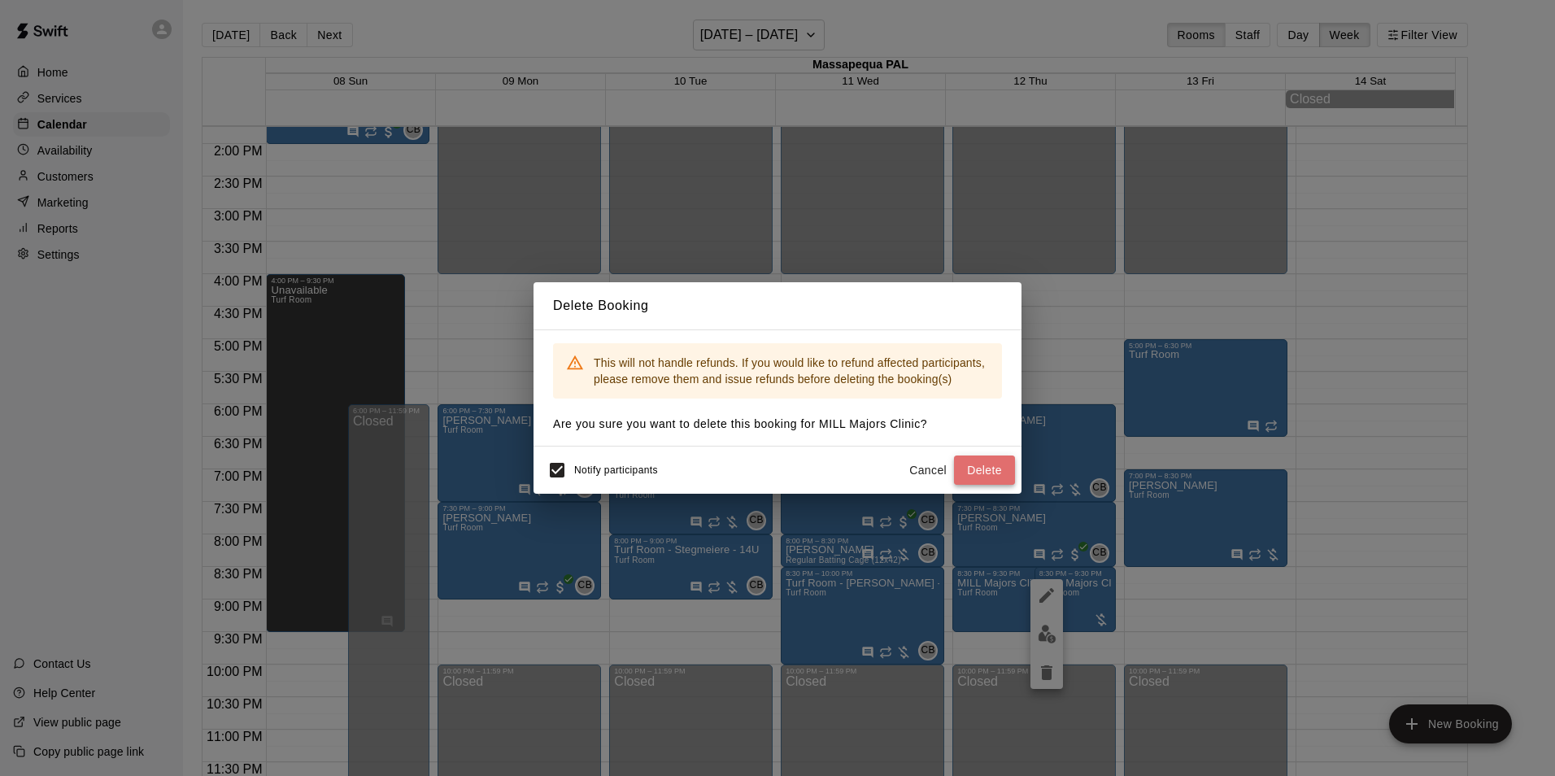
click at [987, 476] on button "Delete" at bounding box center [984, 471] width 61 height 30
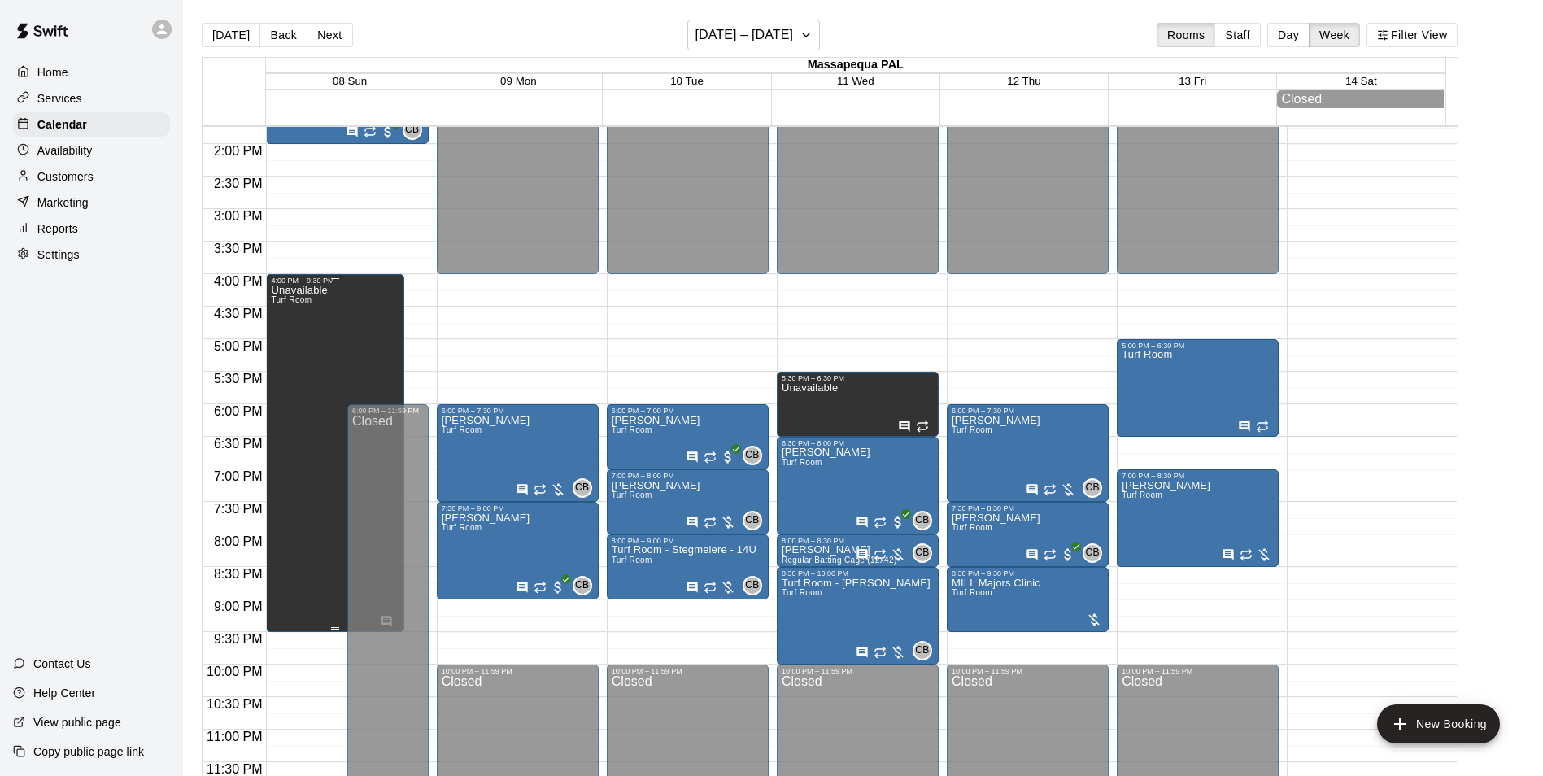
click at [355, 345] on div "Unavailable Turf Room" at bounding box center [335, 673] width 128 height 776
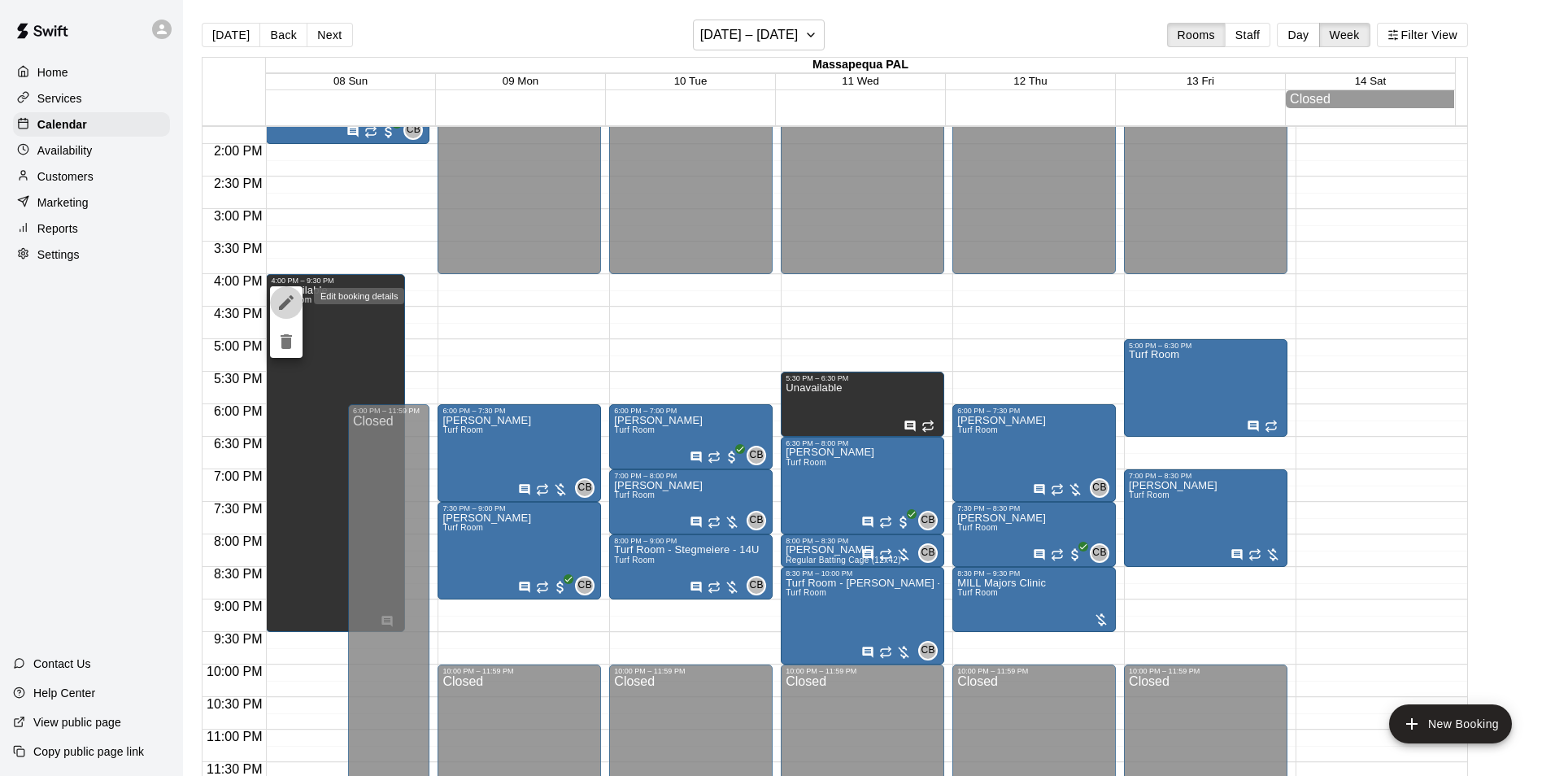
click at [286, 299] on icon "edit" at bounding box center [287, 303] width 20 height 20
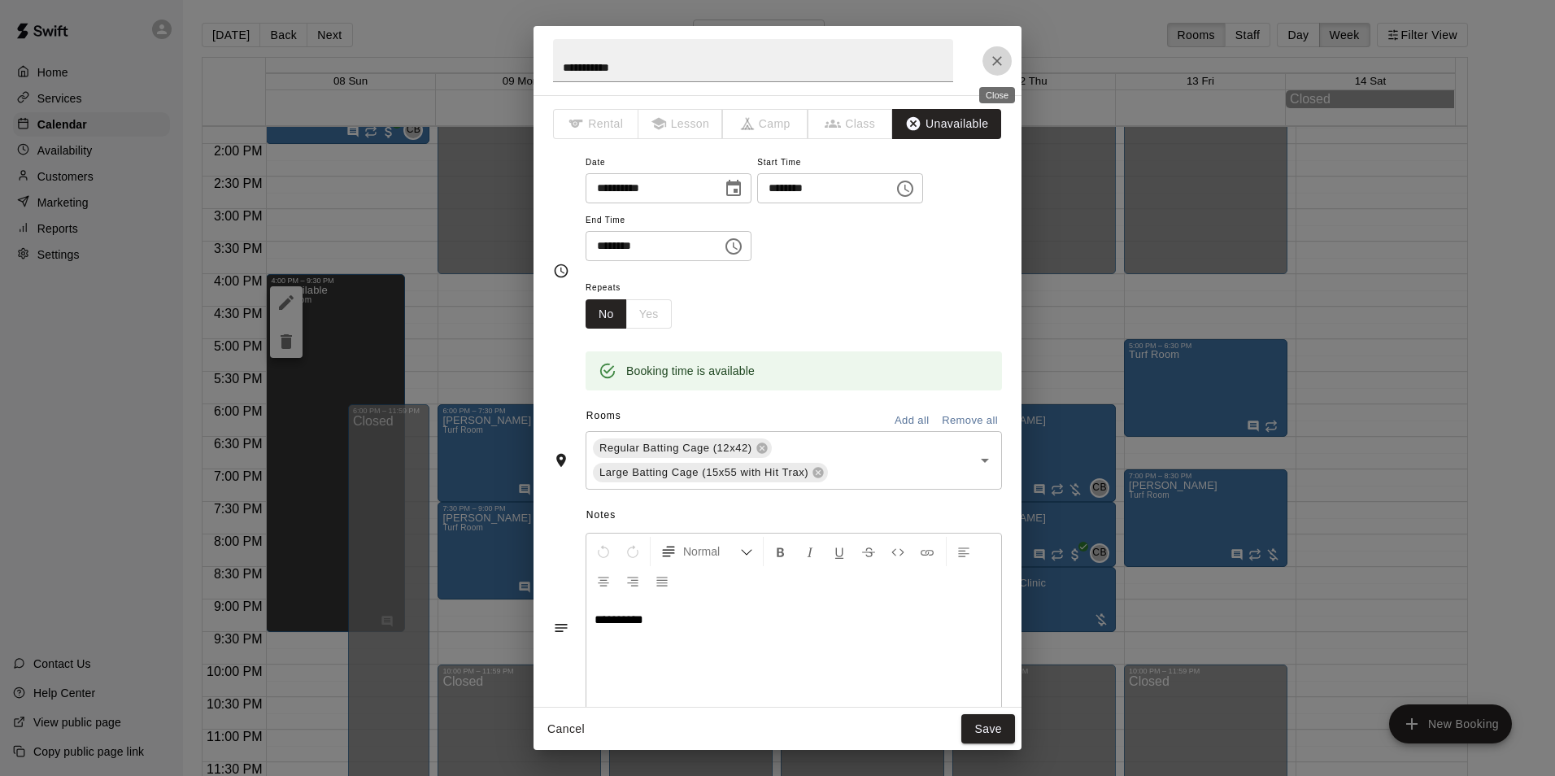
click at [1000, 54] on icon "Close" at bounding box center [997, 61] width 16 height 16
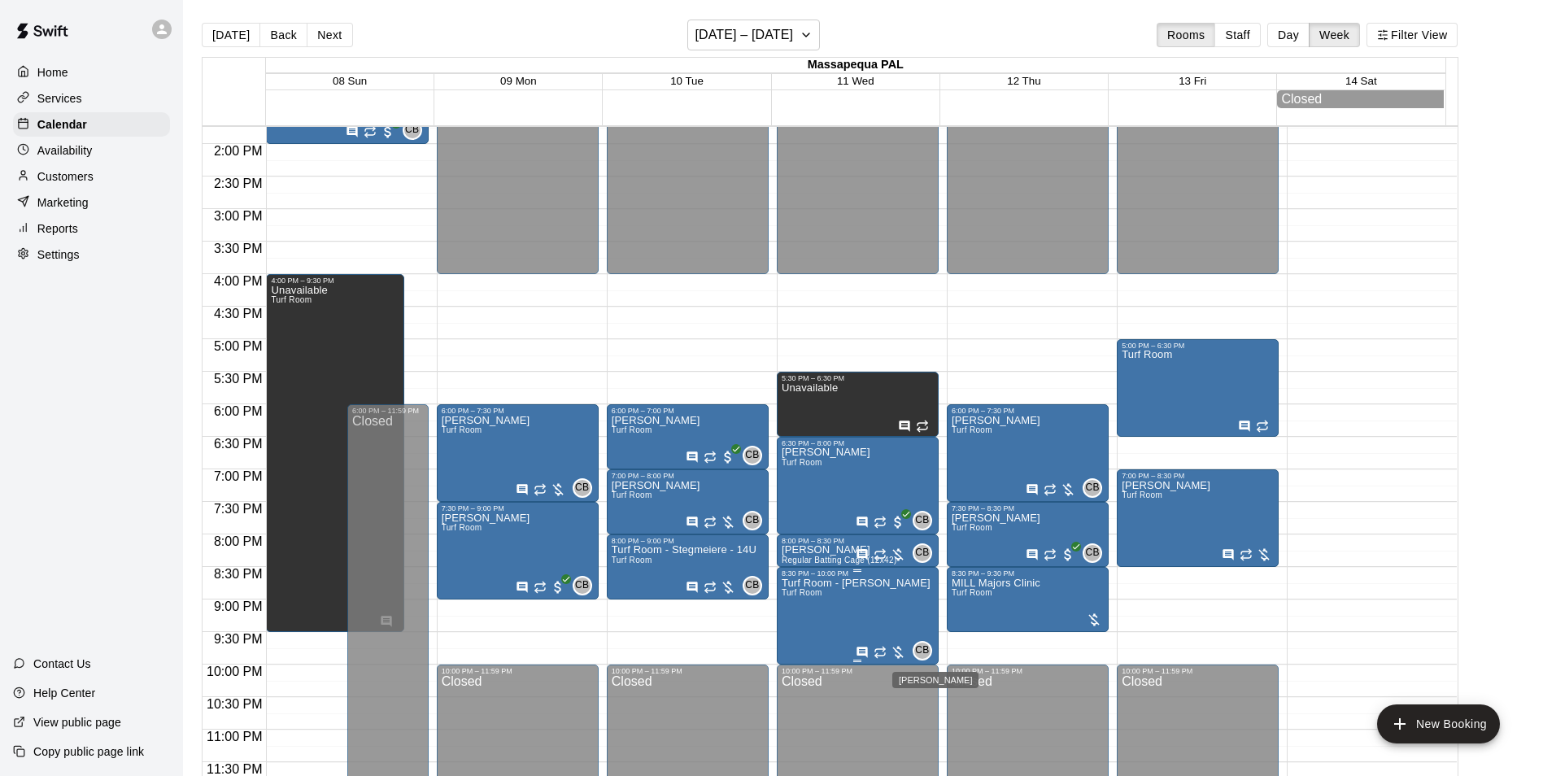
click at [921, 647] on span "CB" at bounding box center [922, 651] width 14 height 16
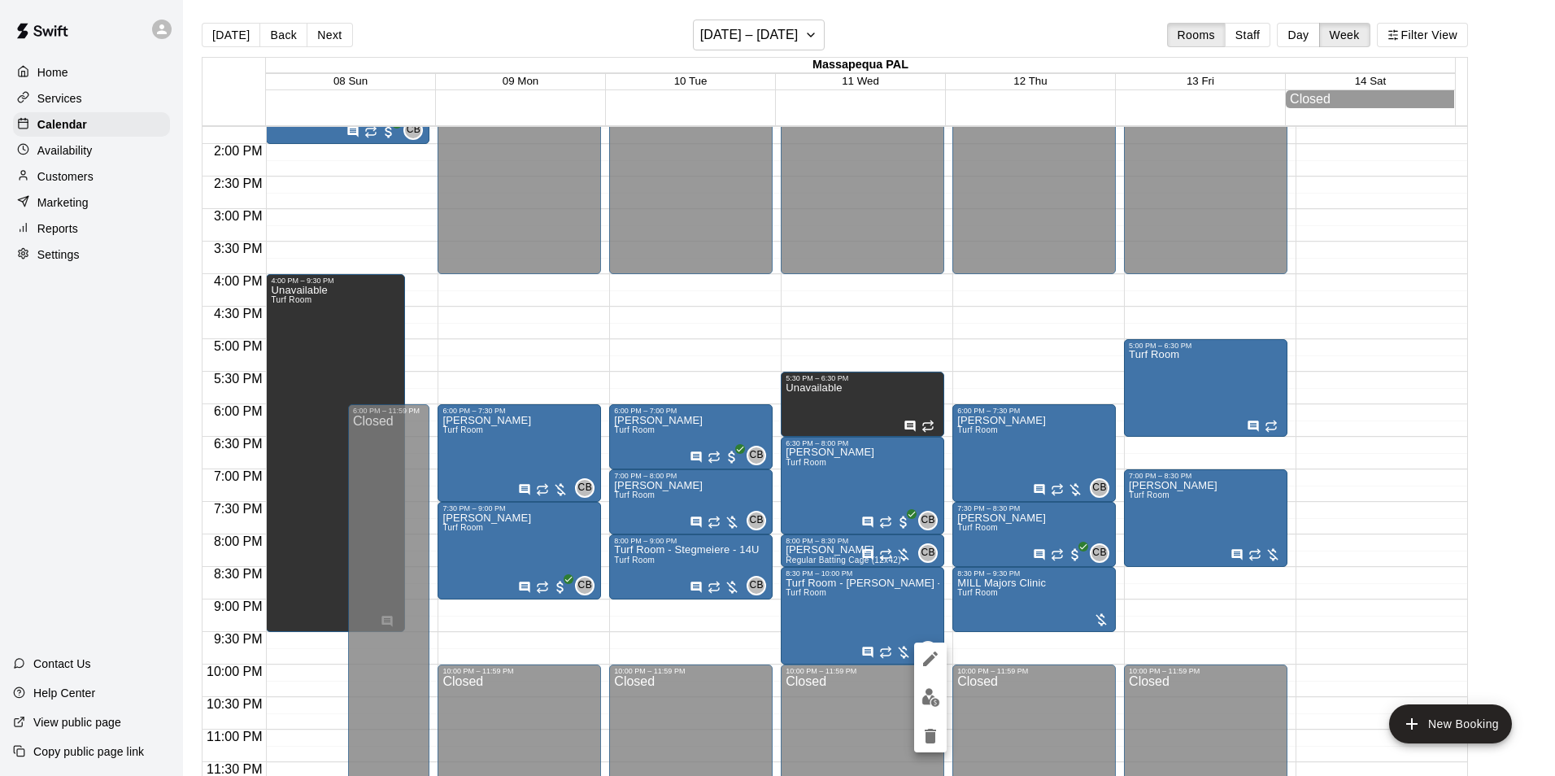
click at [1222, 601] on div at bounding box center [777, 388] width 1555 height 776
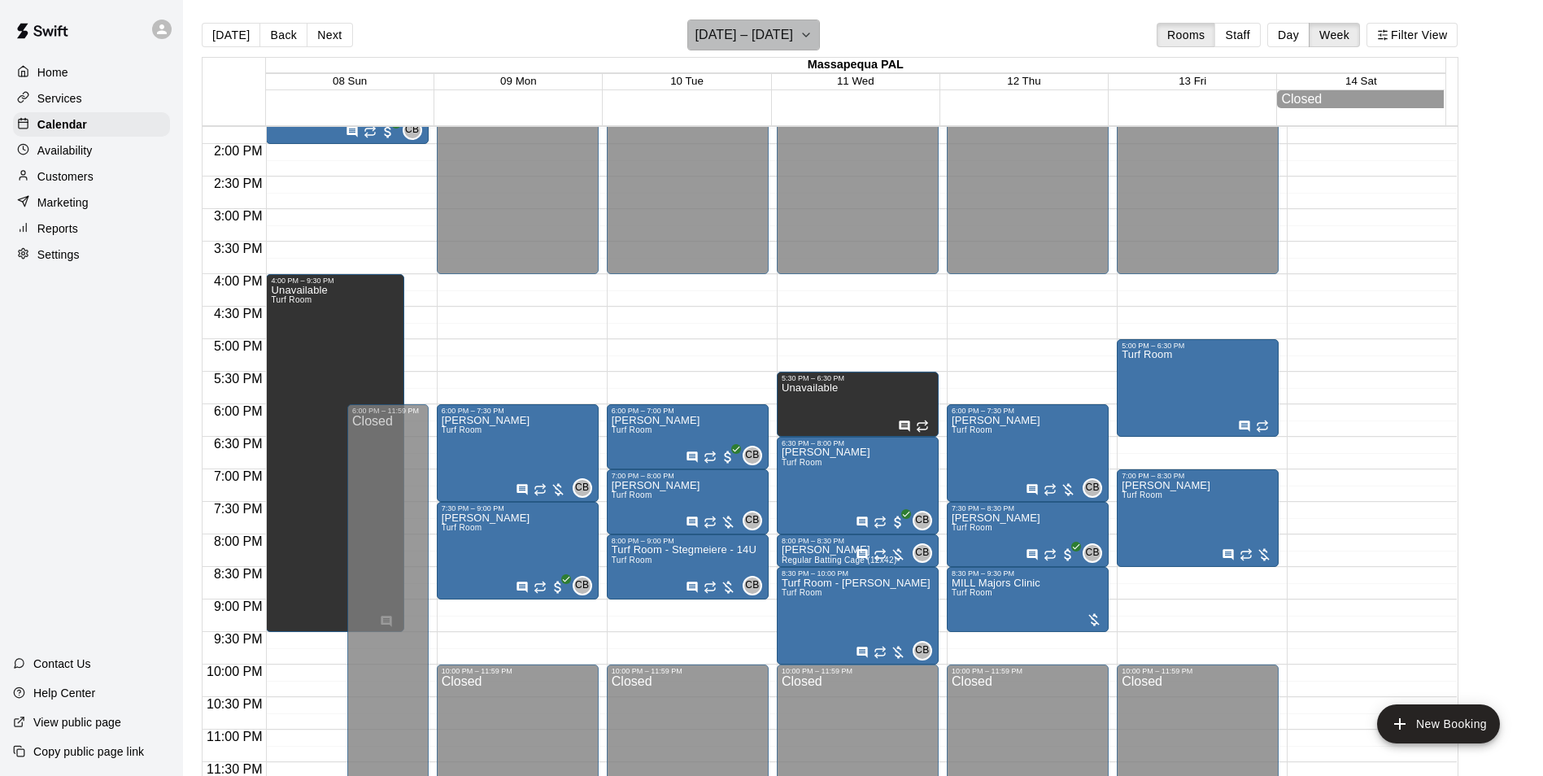
click at [793, 41] on h6 "[DATE] – [DATE]" at bounding box center [744, 35] width 98 height 23
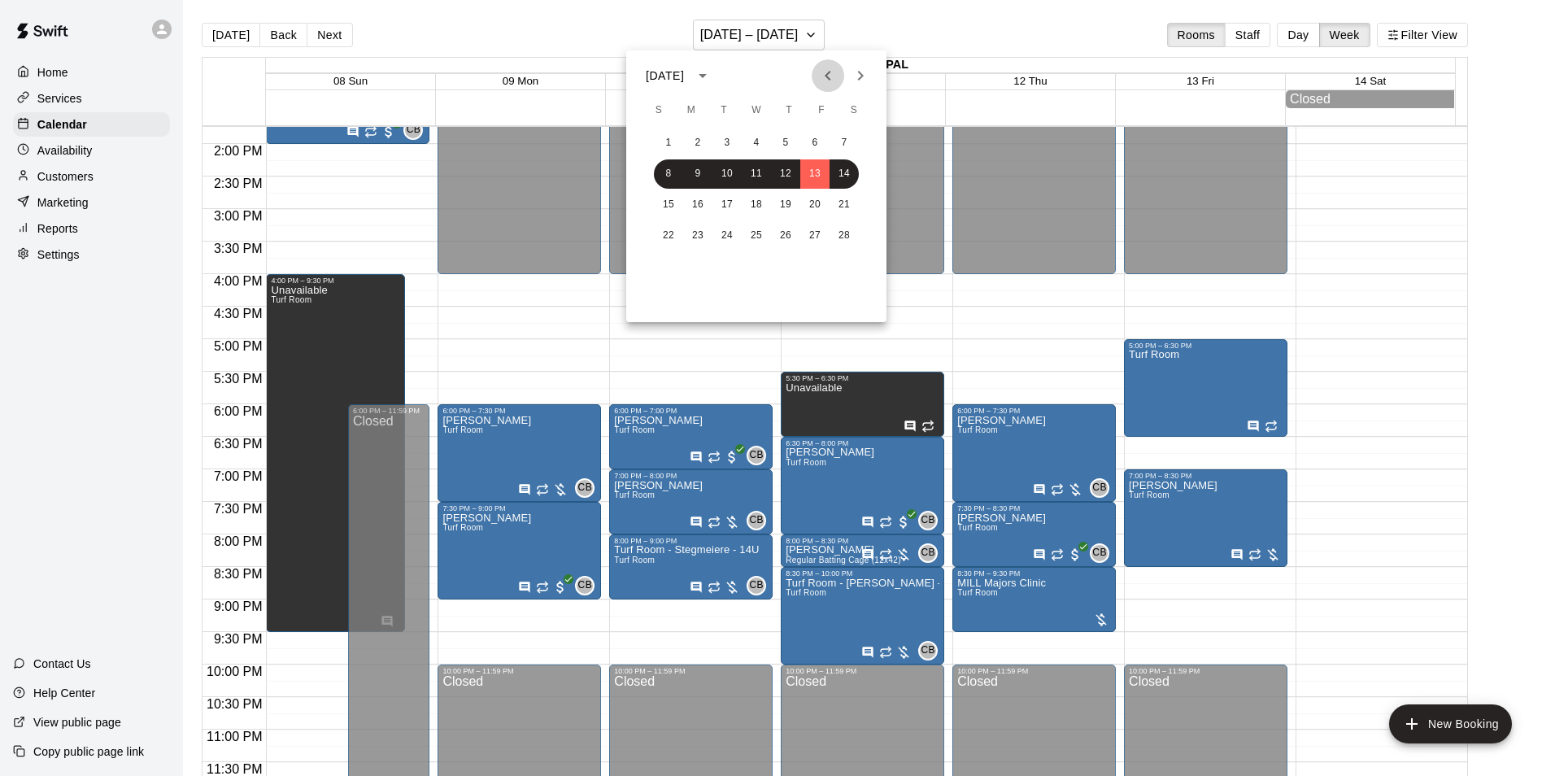
click at [818, 73] on icon "Previous month" at bounding box center [828, 76] width 20 height 20
click at [816, 172] on button "12" at bounding box center [814, 173] width 29 height 29
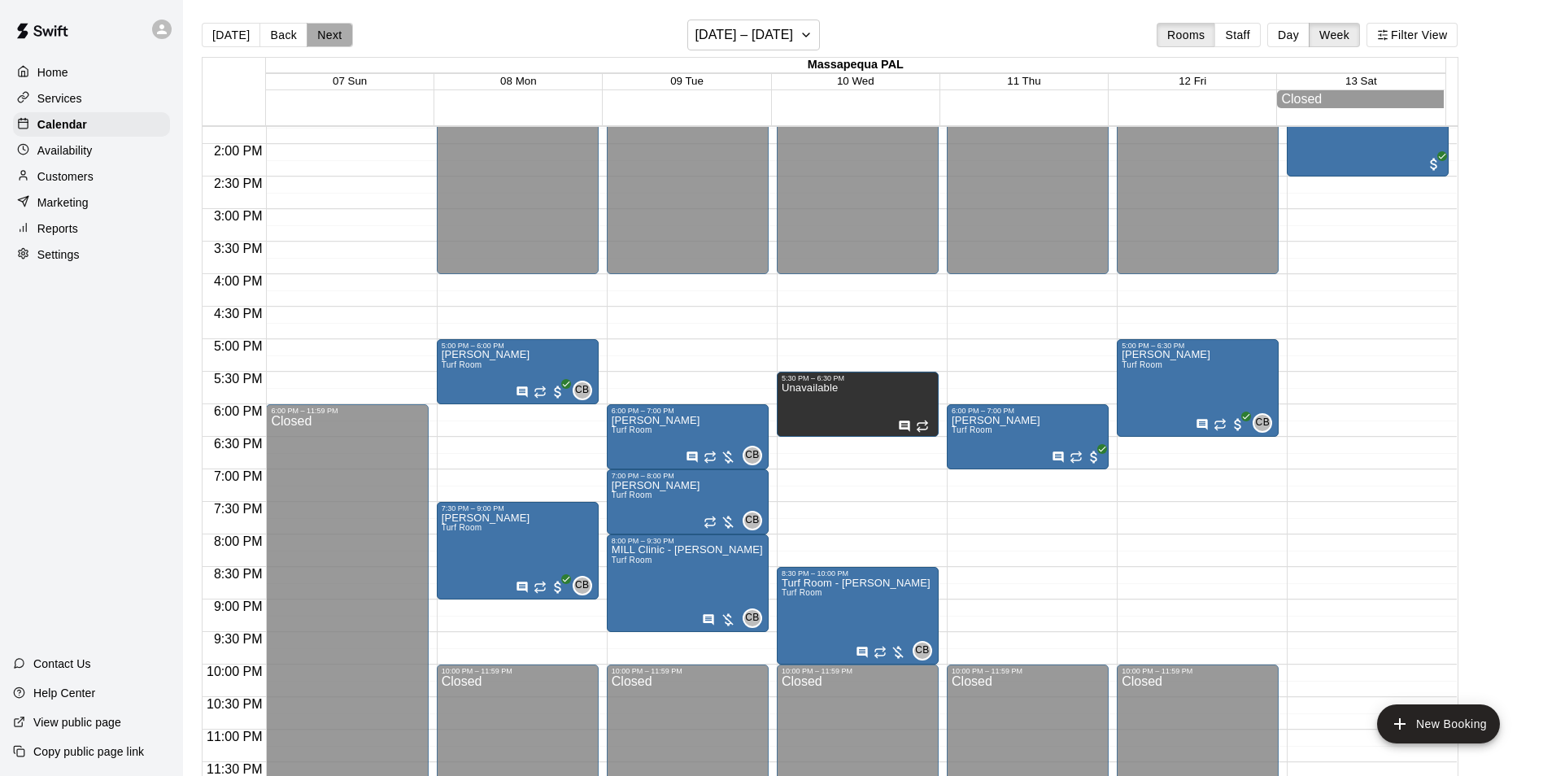
click at [337, 28] on button "Next" at bounding box center [330, 35] width 46 height 24
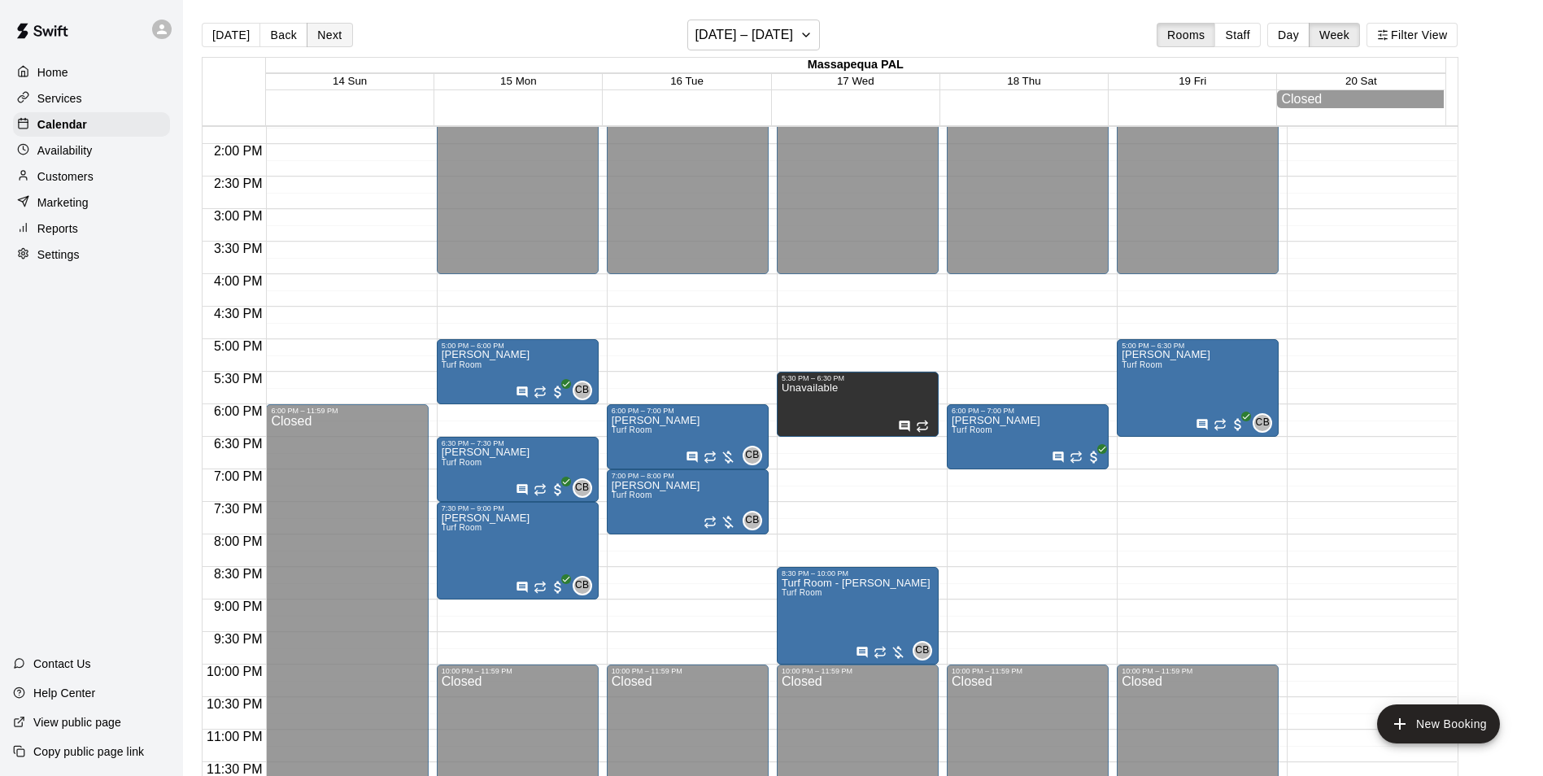
click at [338, 28] on button "Next" at bounding box center [330, 35] width 46 height 24
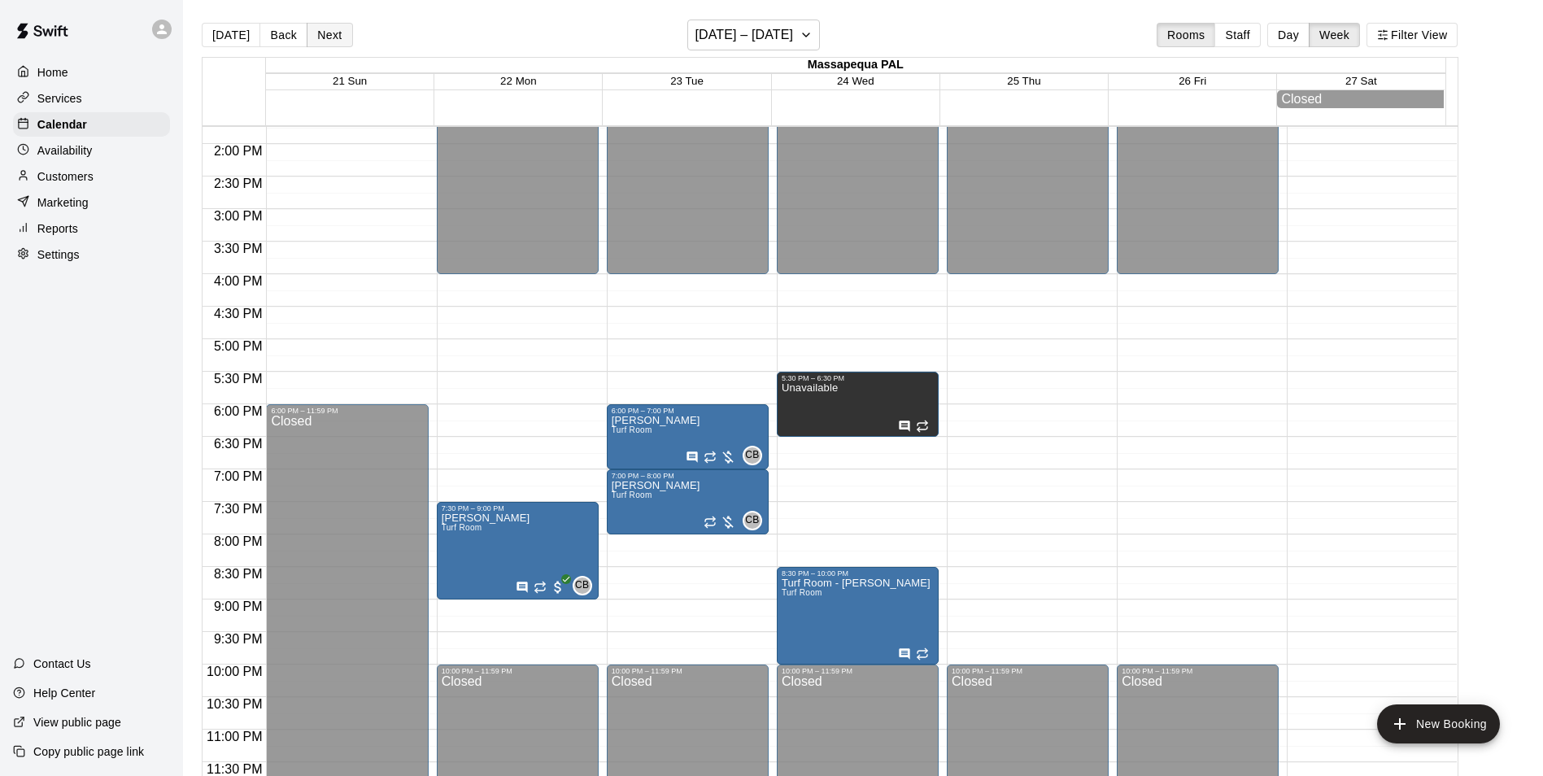
click at [338, 28] on button "Next" at bounding box center [330, 35] width 46 height 24
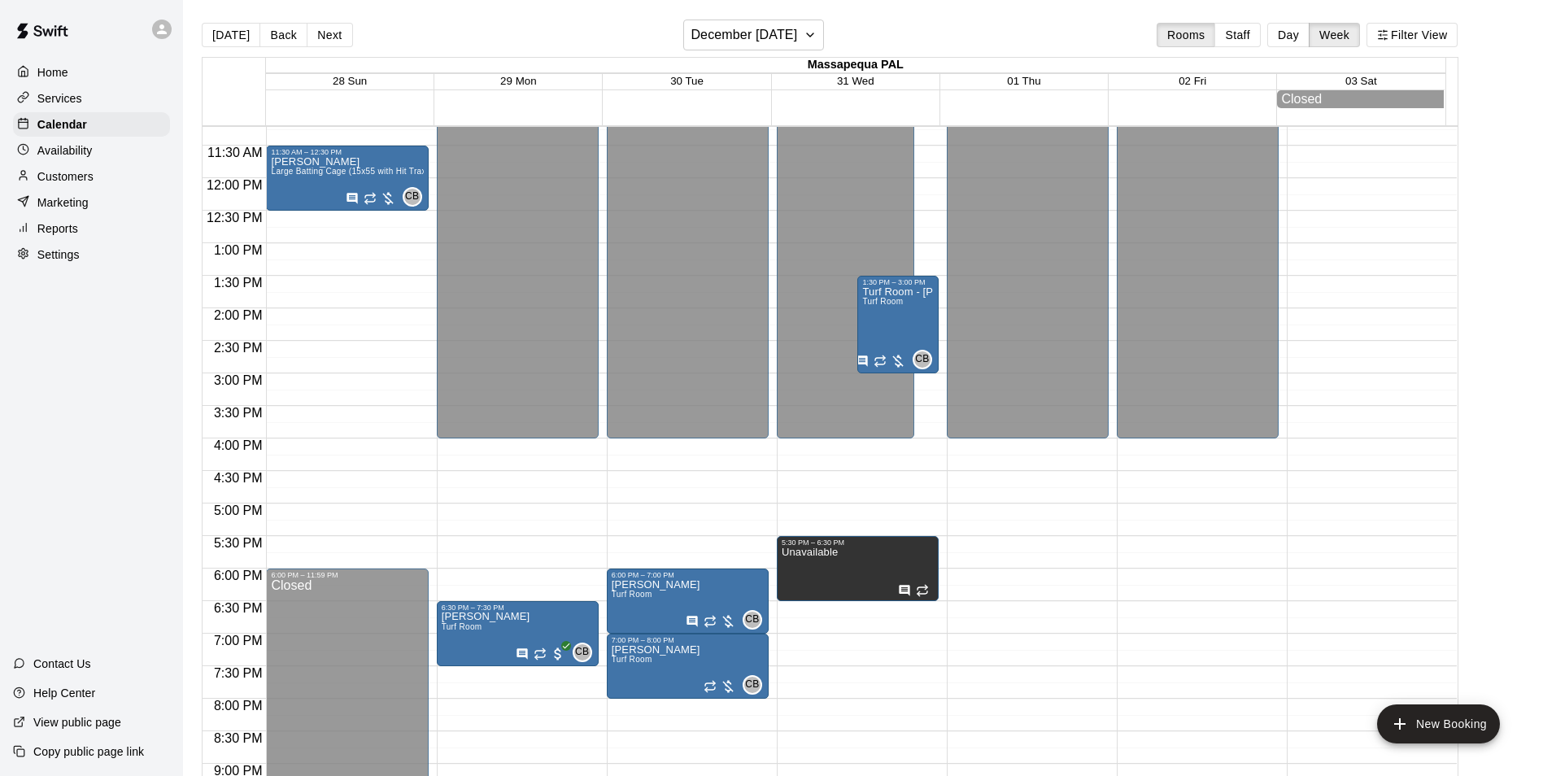
scroll to position [655, 0]
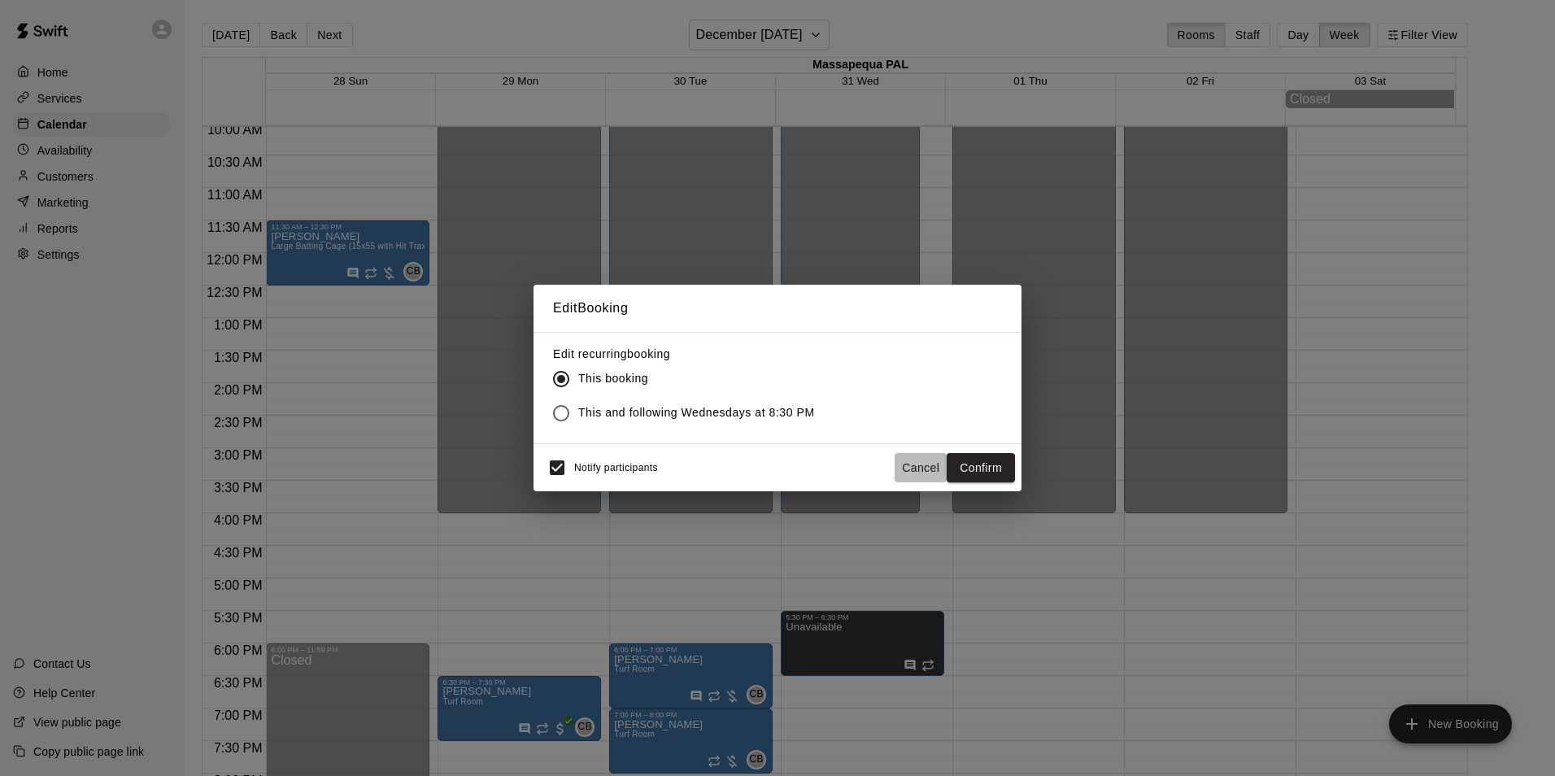
click at [914, 466] on button "Cancel" at bounding box center [921, 468] width 52 height 30
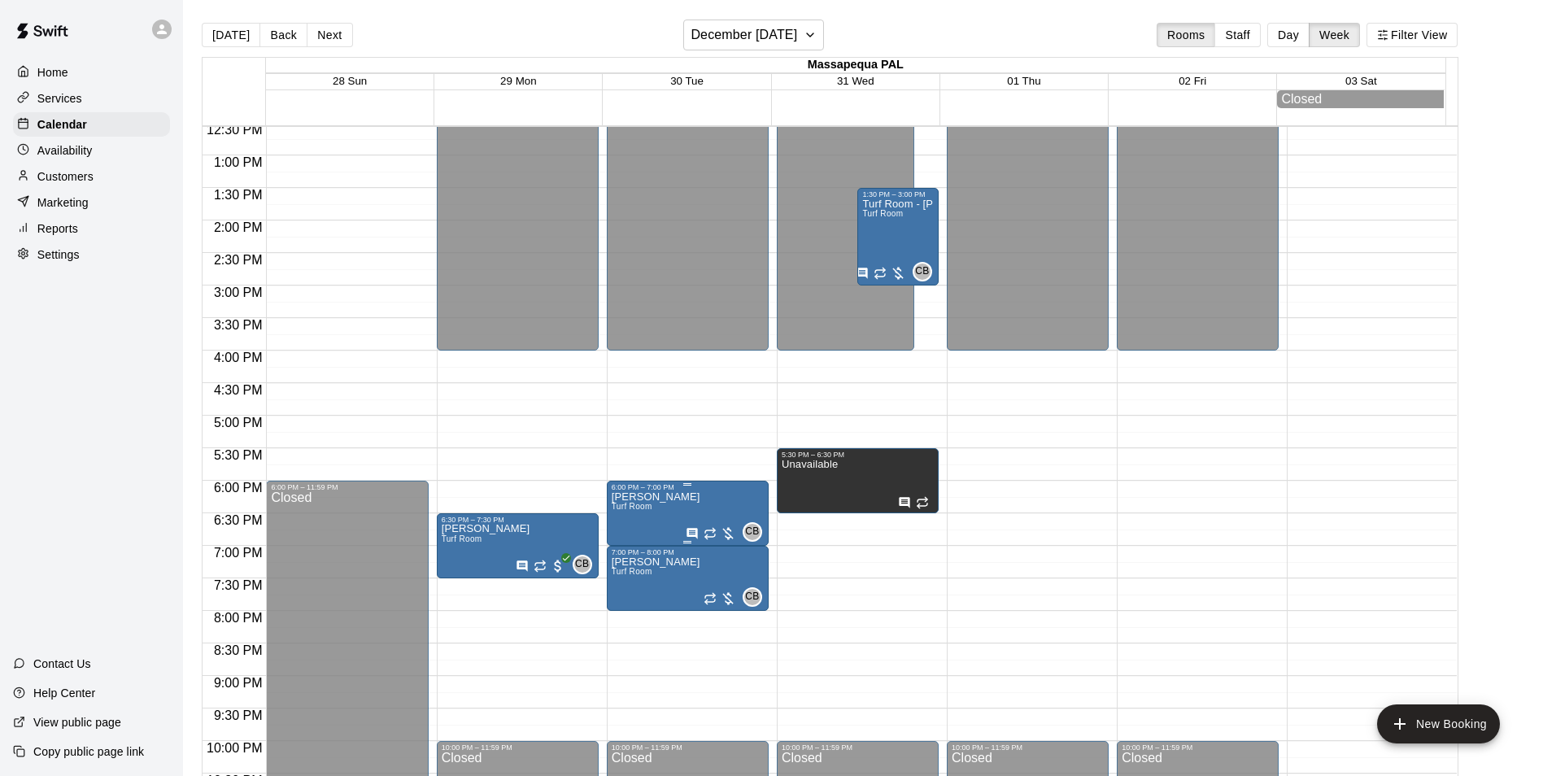
scroll to position [899, 0]
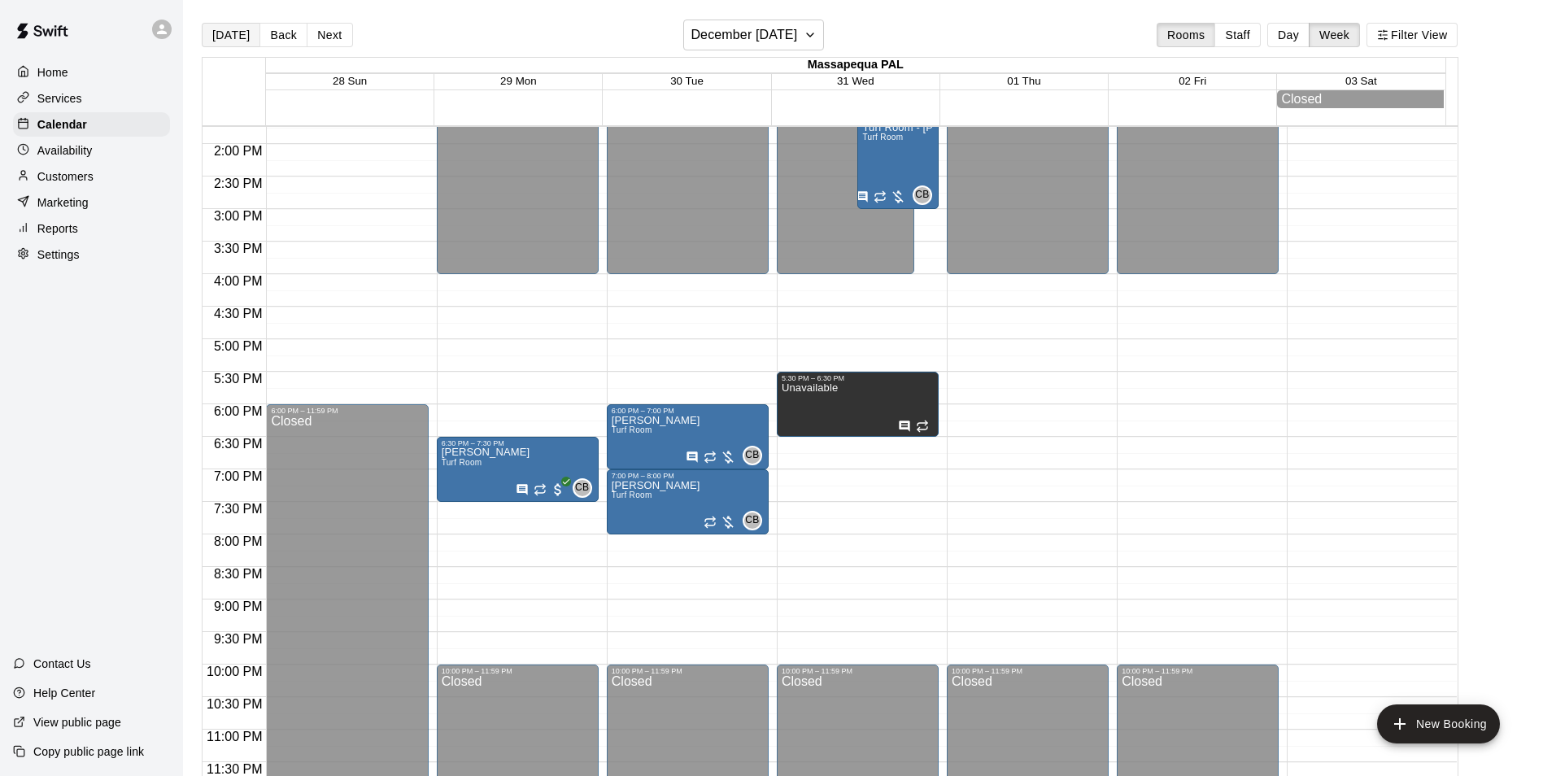
click at [228, 35] on button "[DATE]" at bounding box center [231, 35] width 59 height 24
